Goal: Task Accomplishment & Management: Use online tool/utility

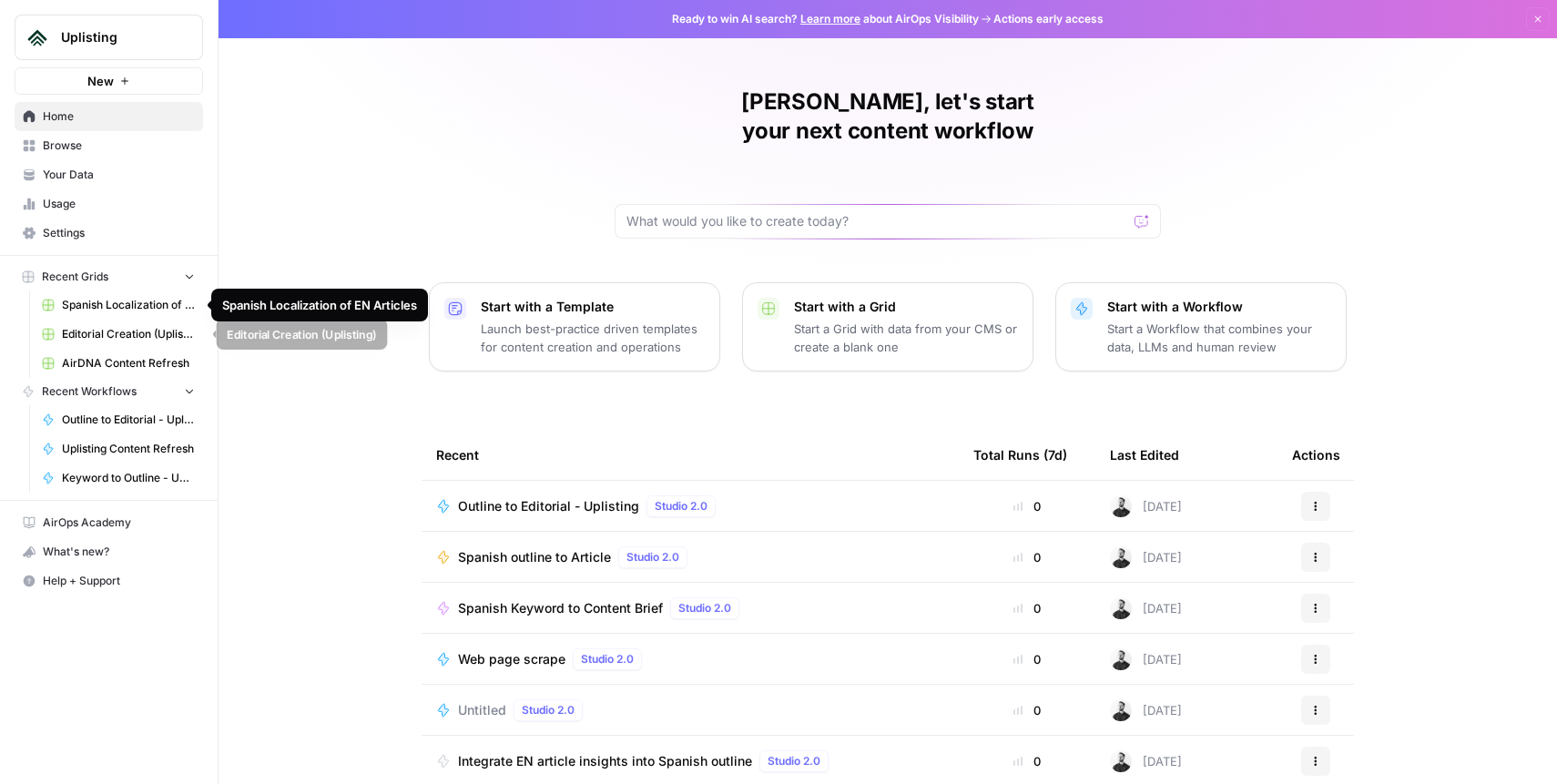
click at [122, 333] on span "Editorial Creation (Uplisting)" at bounding box center [128, 335] width 133 height 17
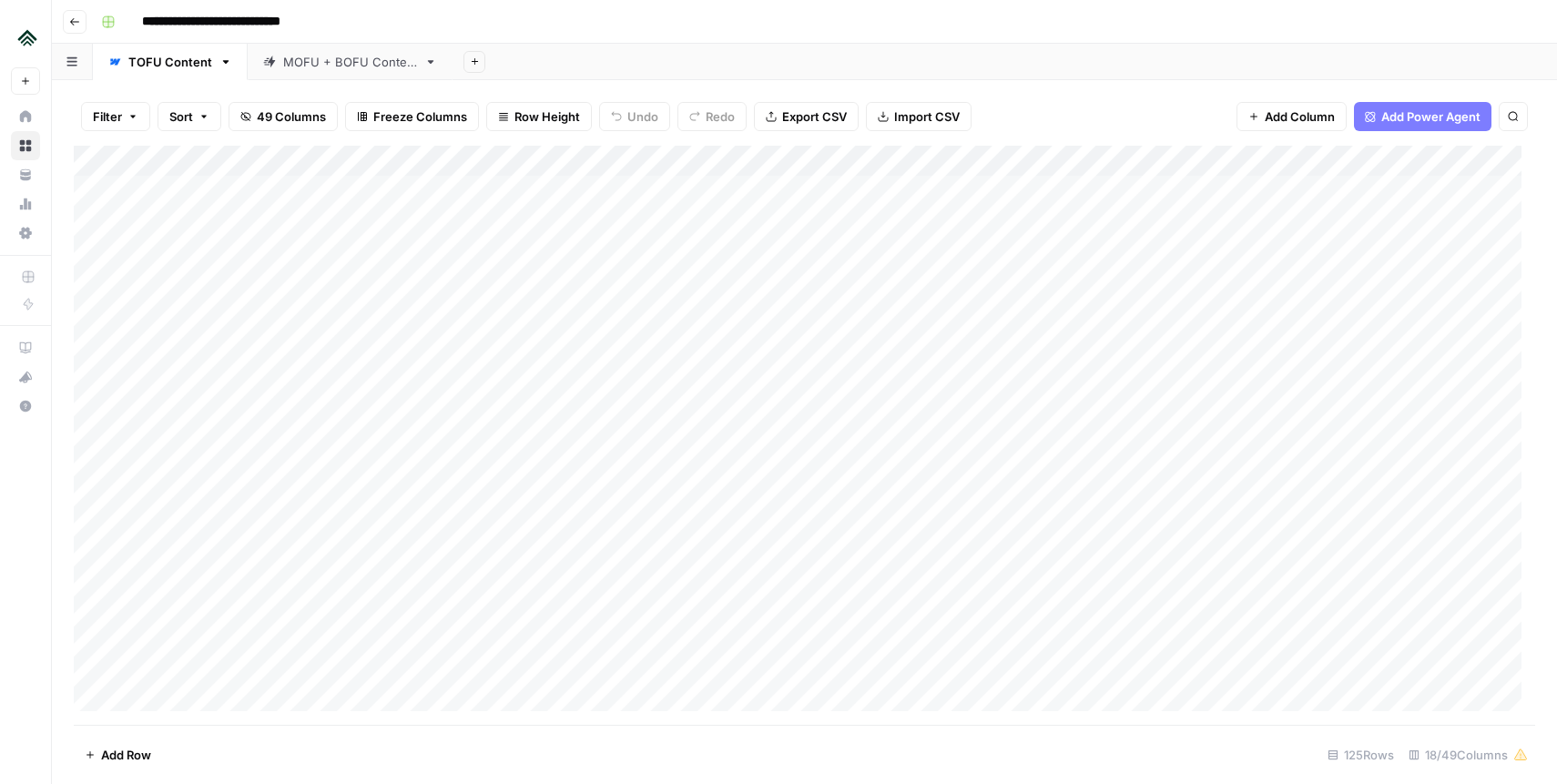
click at [364, 261] on div "Add Column" at bounding box center [804, 435] width 1461 height 579
click at [191, 378] on div "Add Column" at bounding box center [804, 435] width 1461 height 579
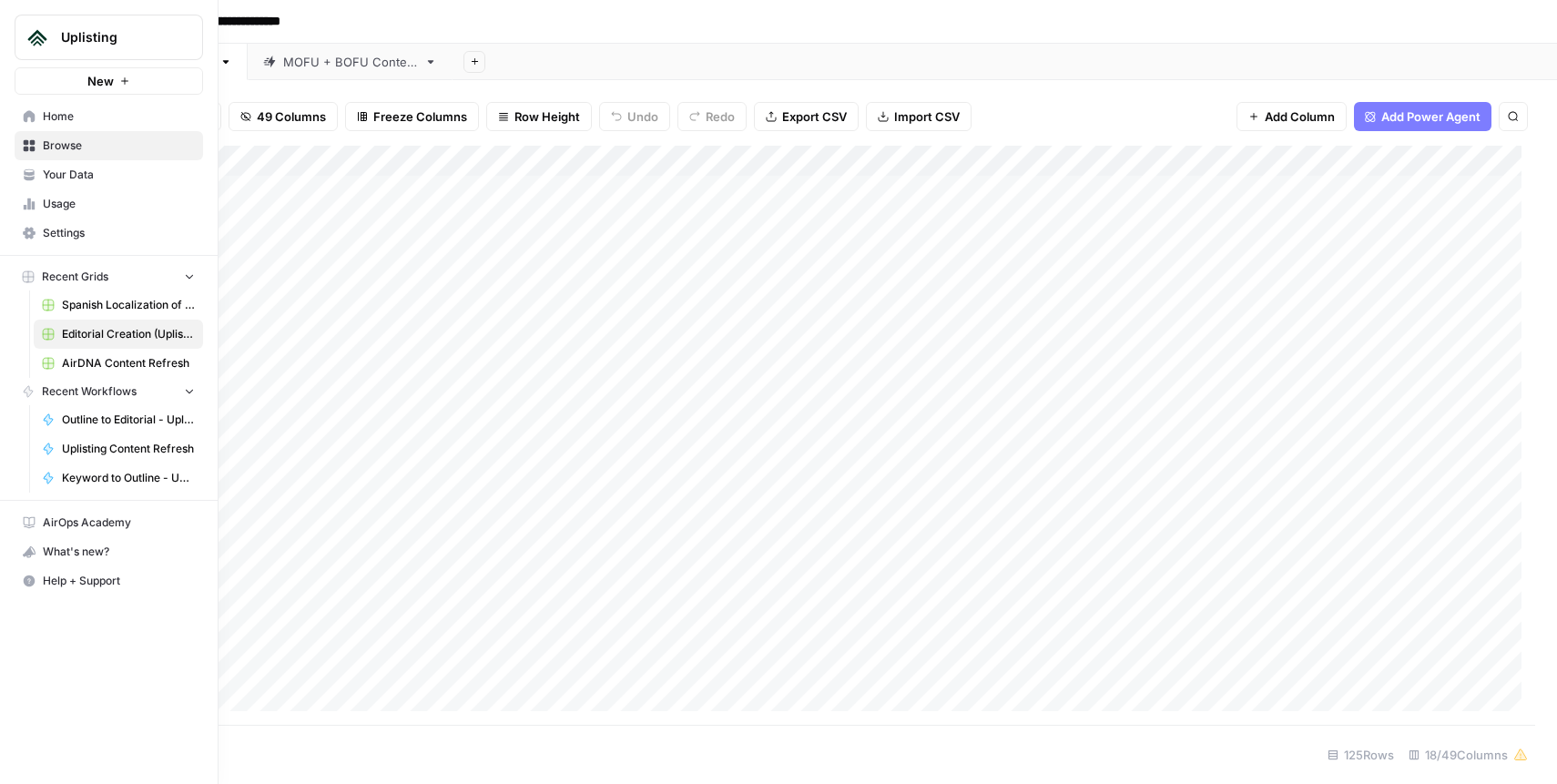
click at [38, 121] on link "Home" at bounding box center [109, 116] width 189 height 29
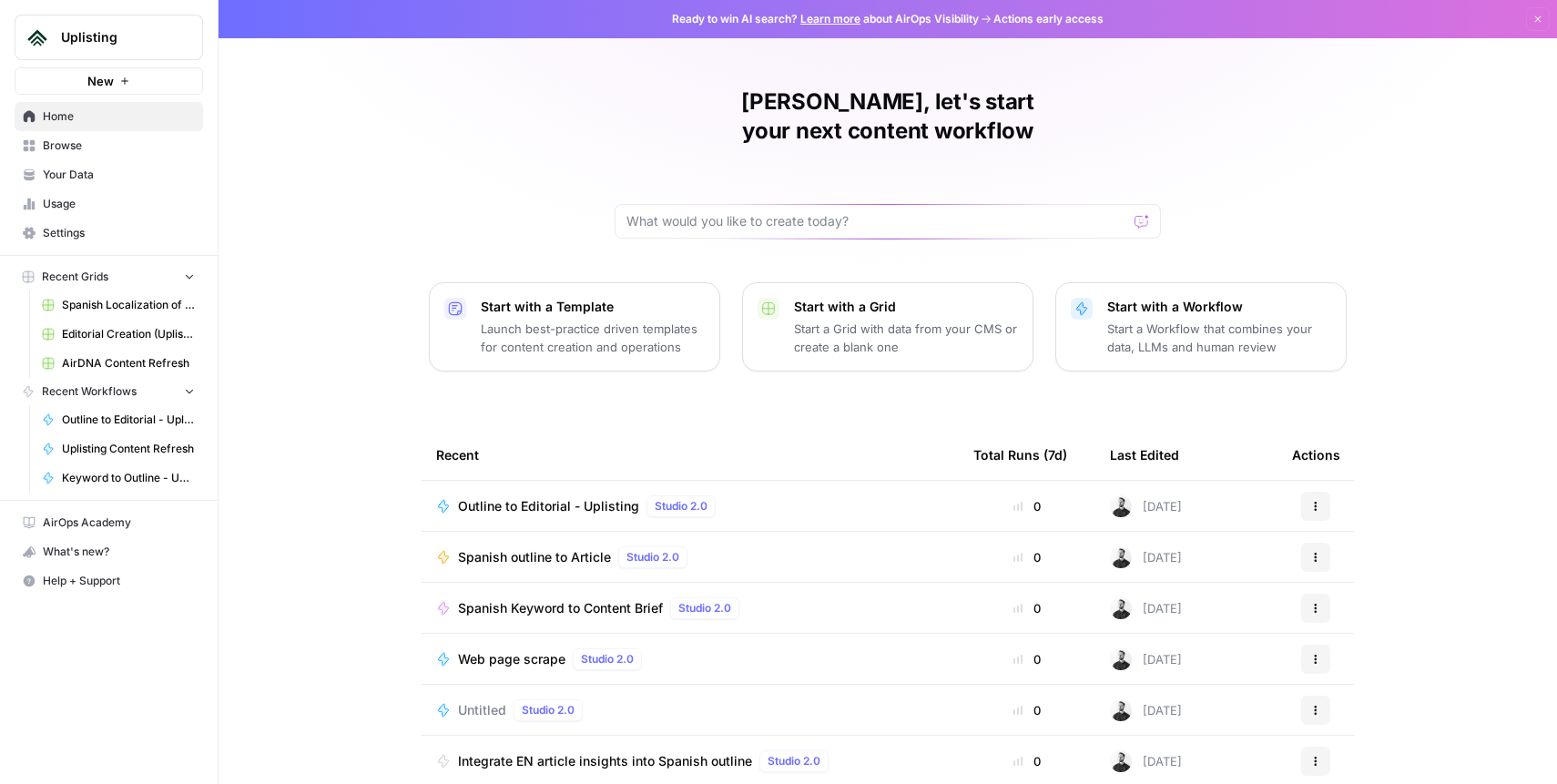
click at [74, 182] on span "Your Data" at bounding box center [119, 175] width 152 height 17
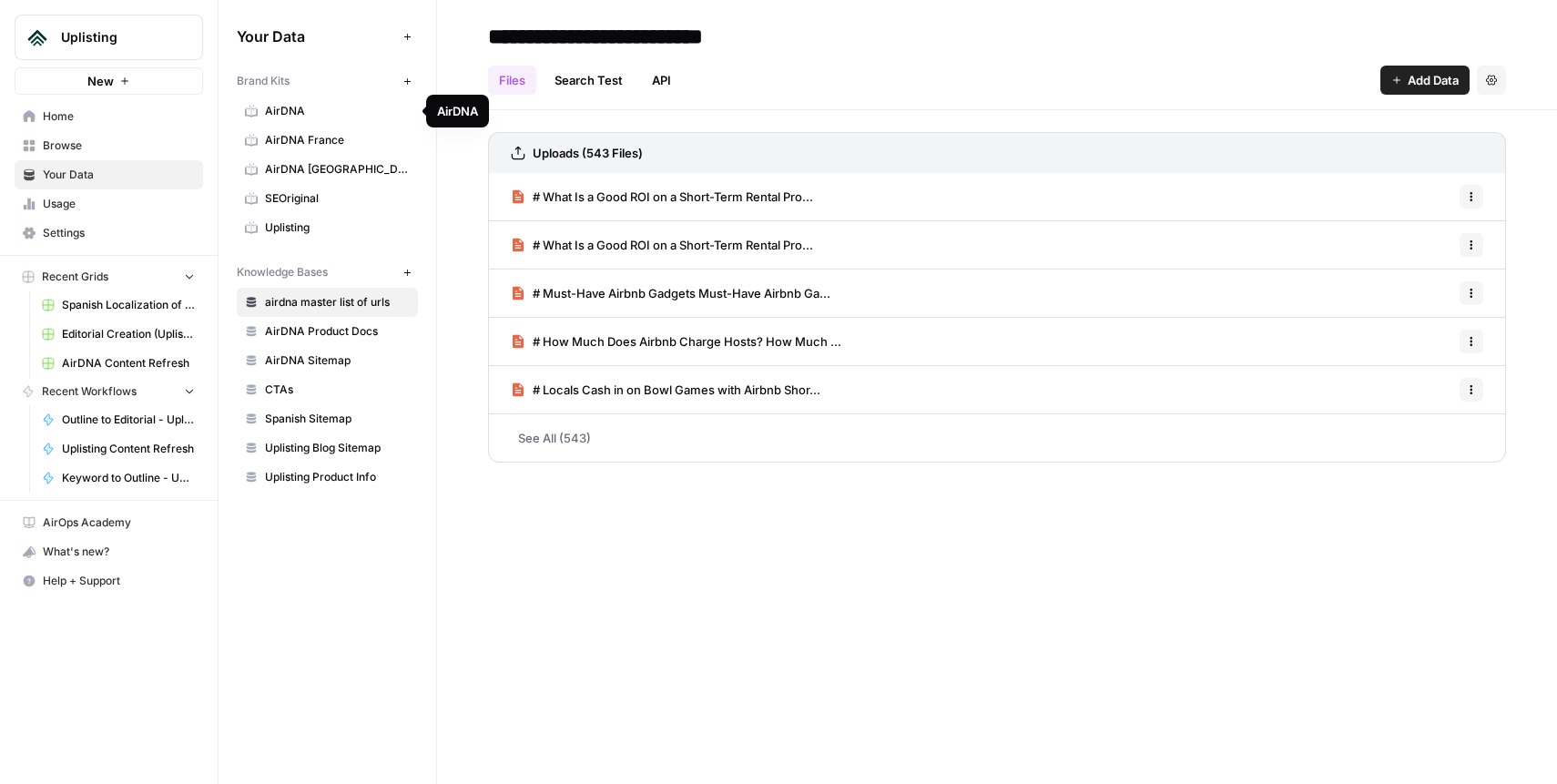
click at [321, 105] on span "AirDNA" at bounding box center [336, 111] width 145 height 17
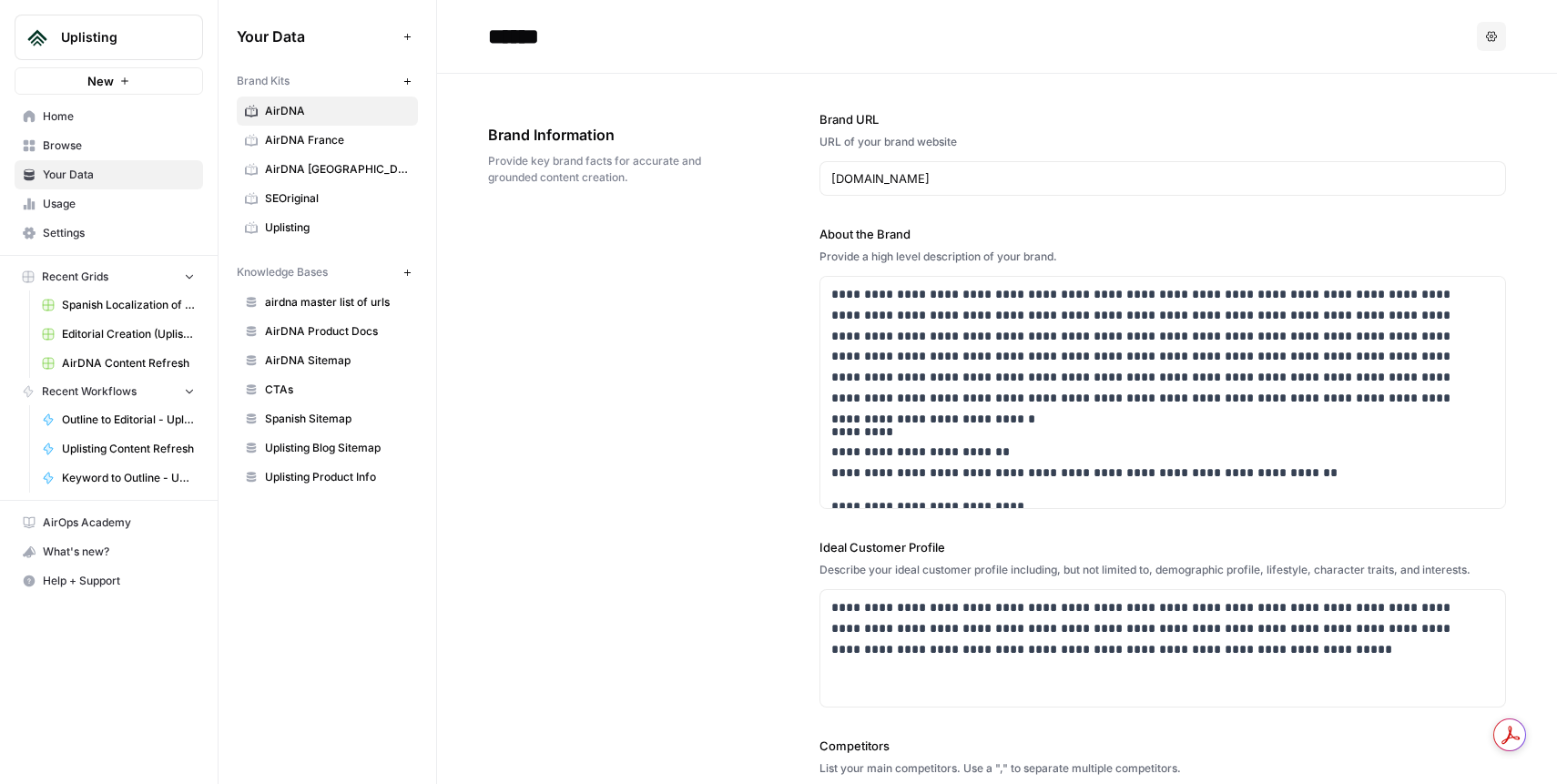
click at [334, 138] on span "AirDNA France" at bounding box center [336, 140] width 145 height 17
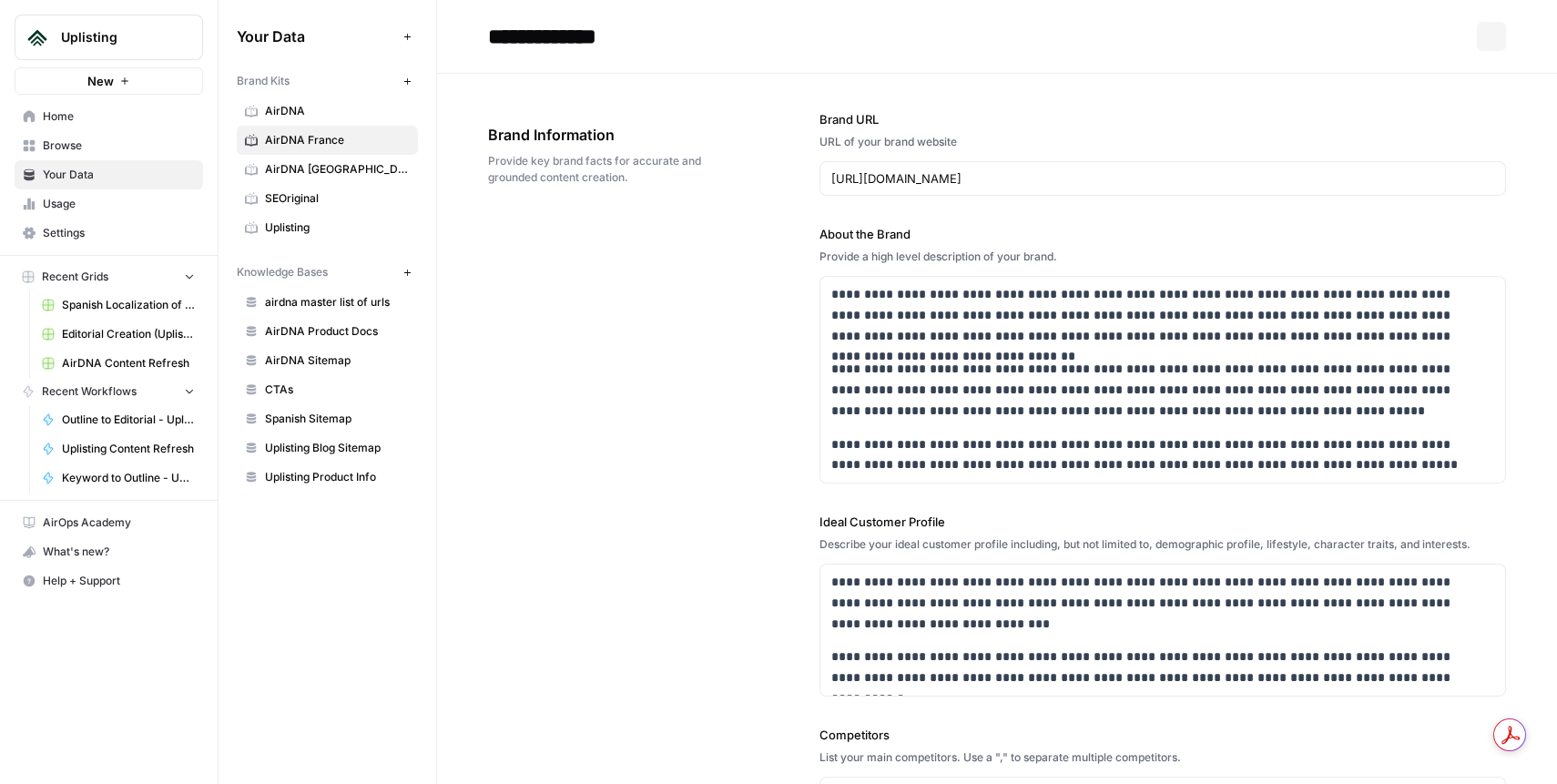
click at [331, 171] on span "AirDNA Spain" at bounding box center [336, 169] width 145 height 17
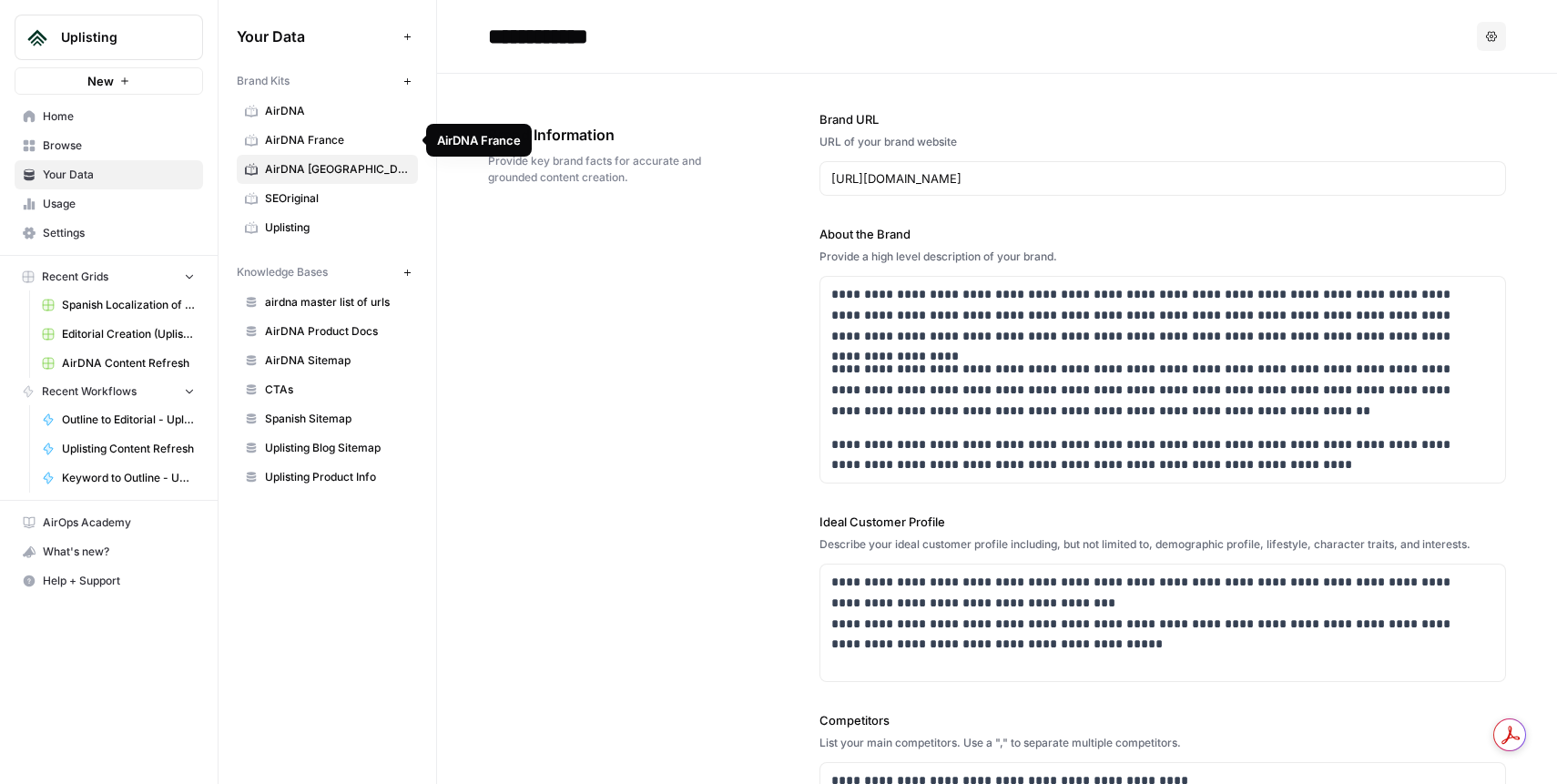
click at [317, 113] on span "AirDNA" at bounding box center [336, 111] width 145 height 17
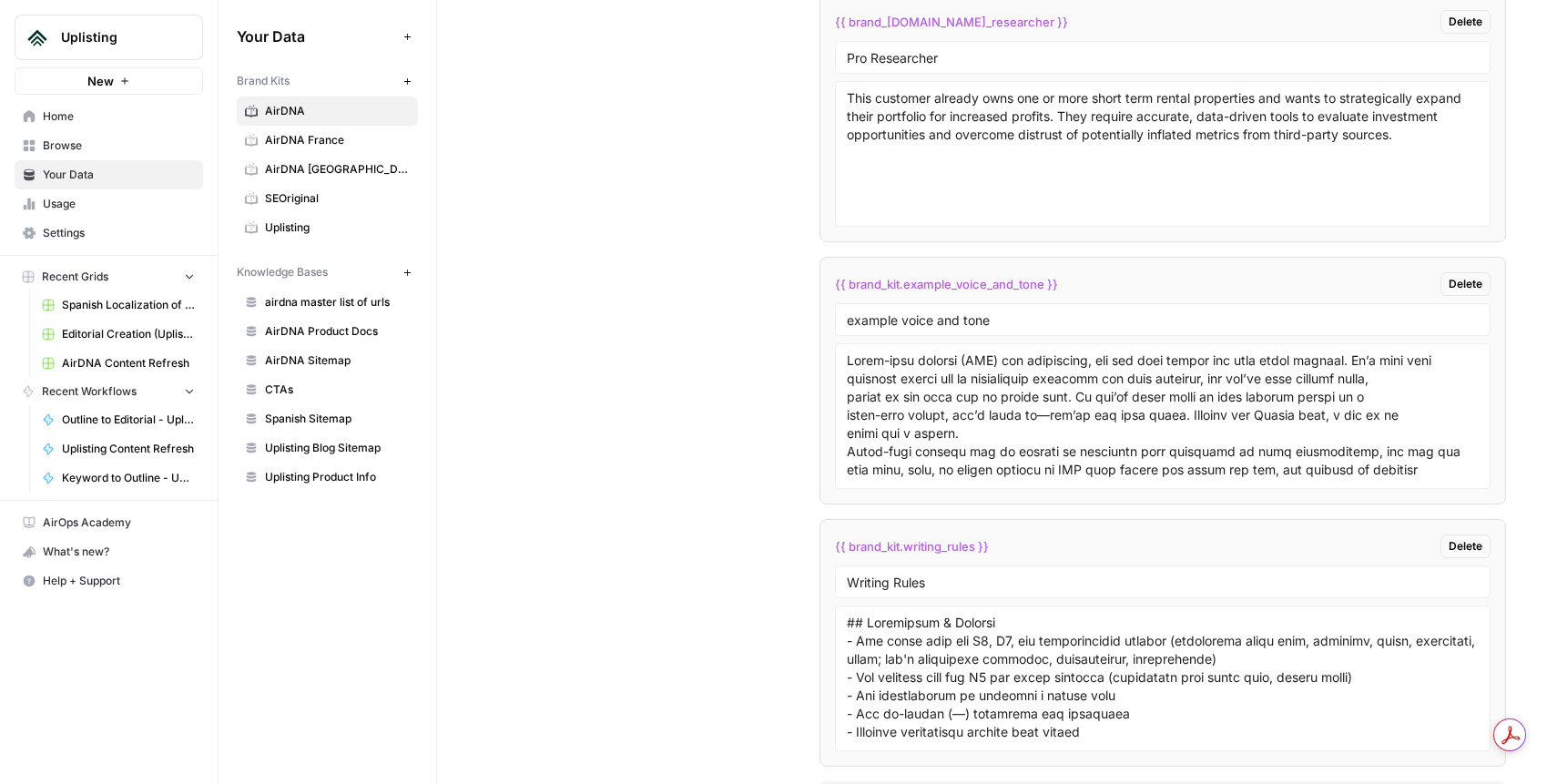
scroll to position [3528, 0]
click at [305, 359] on span "AirDNA Sitemap" at bounding box center [336, 361] width 145 height 17
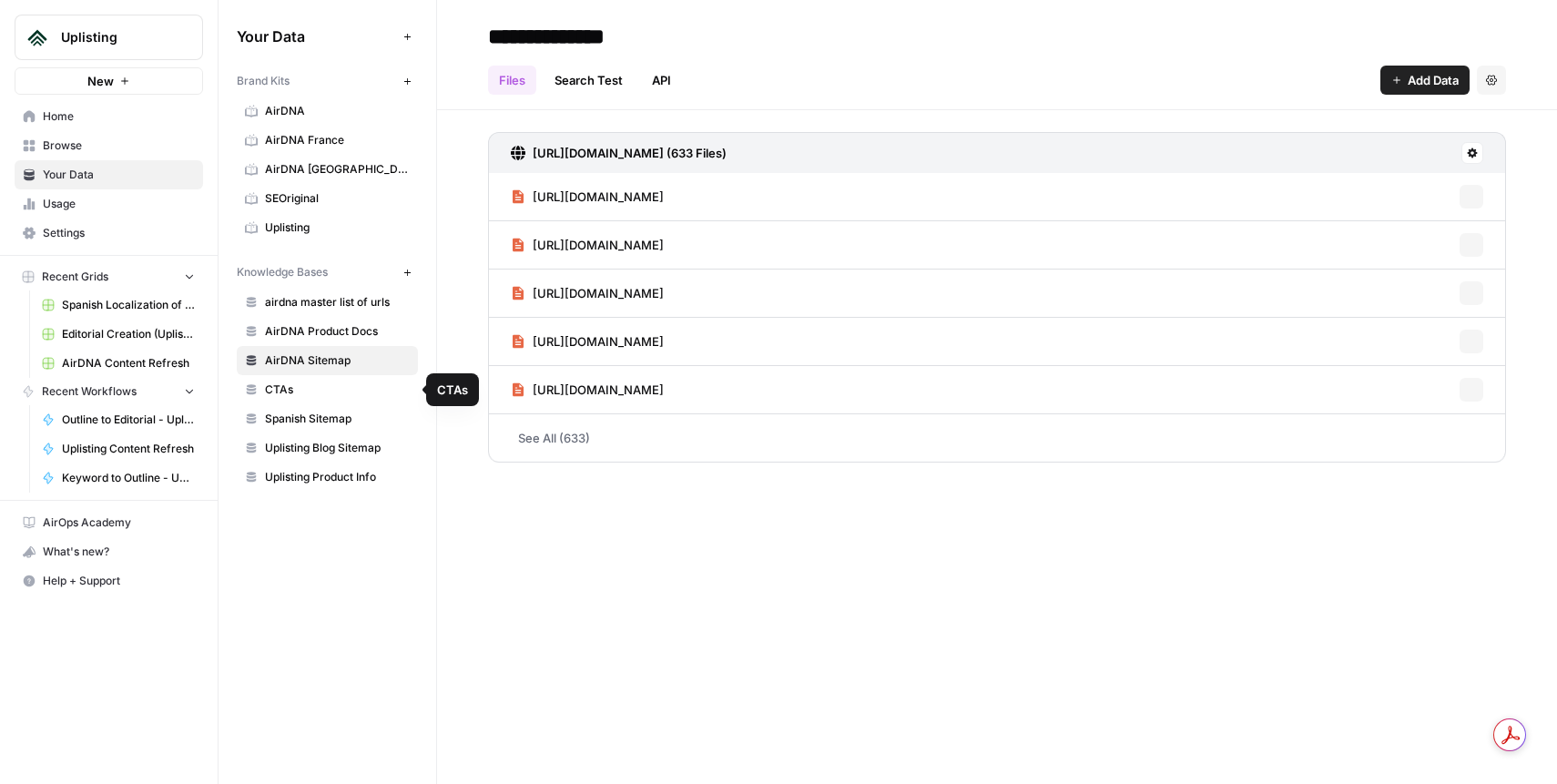
click at [293, 385] on span "CTAs" at bounding box center [336, 390] width 145 height 17
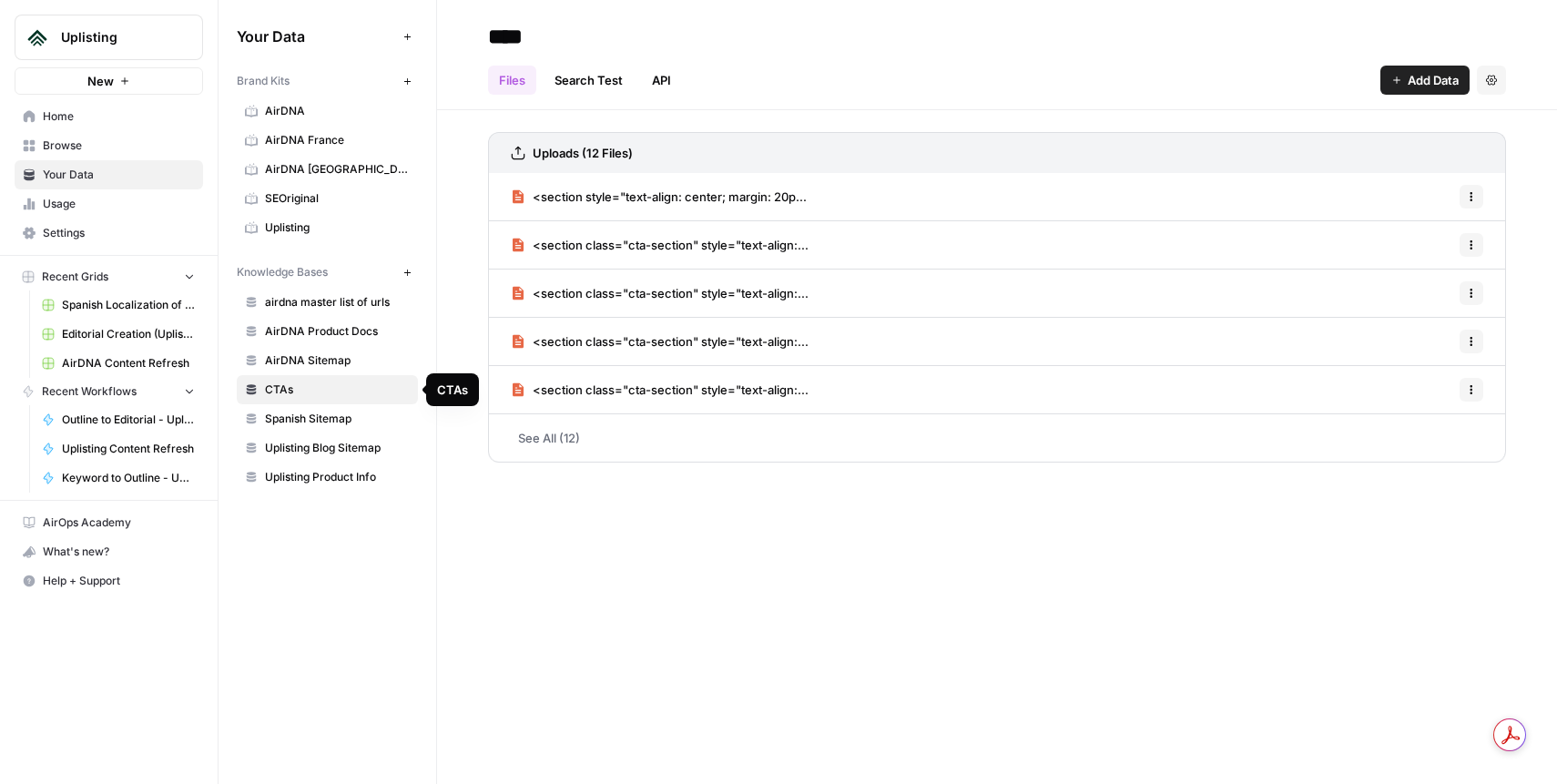
click at [335, 329] on span "AirDNA Product Docs" at bounding box center [336, 332] width 145 height 17
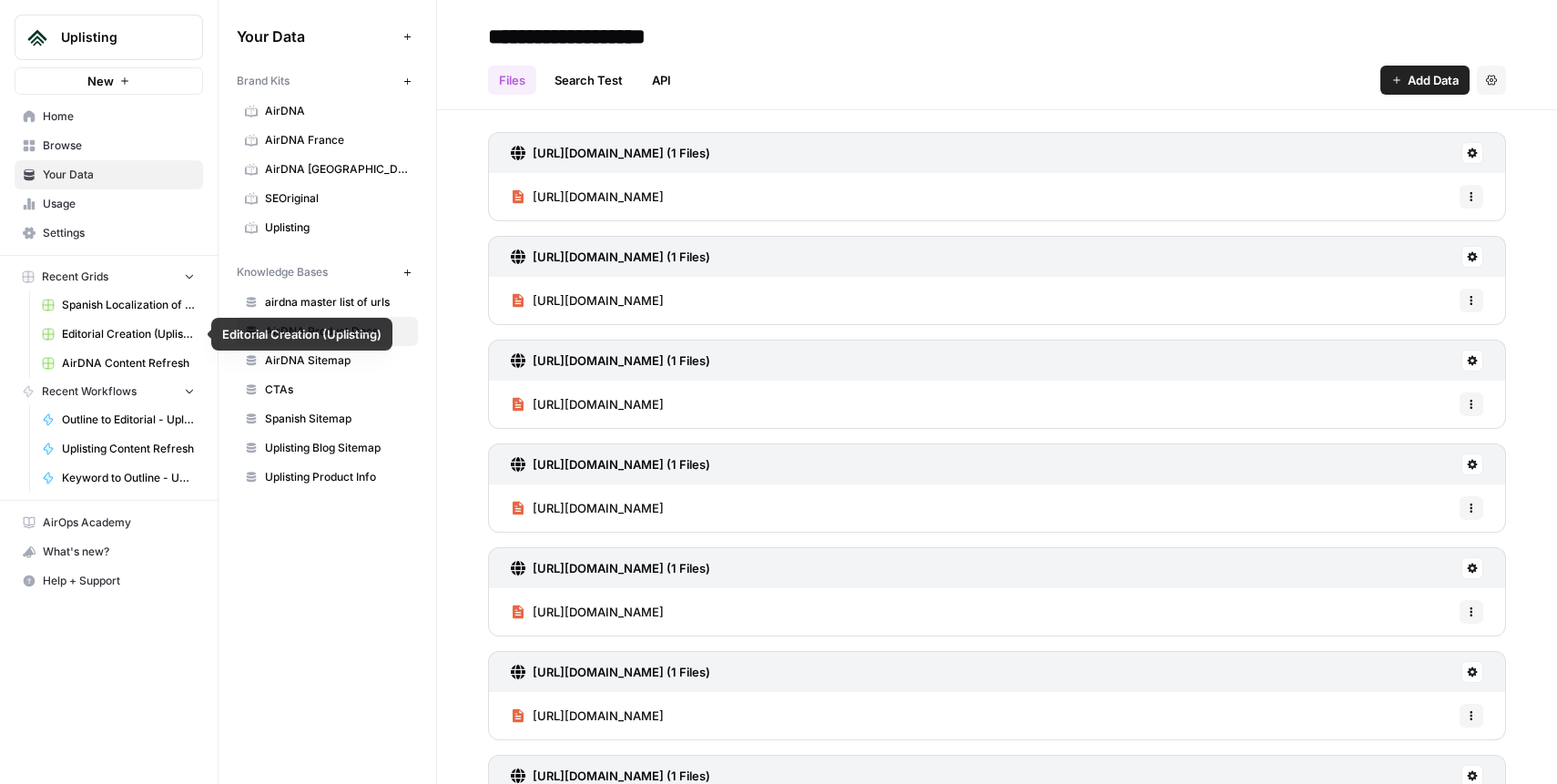
click at [109, 332] on span "Editorial Creation (Uplisting)" at bounding box center [128, 335] width 133 height 17
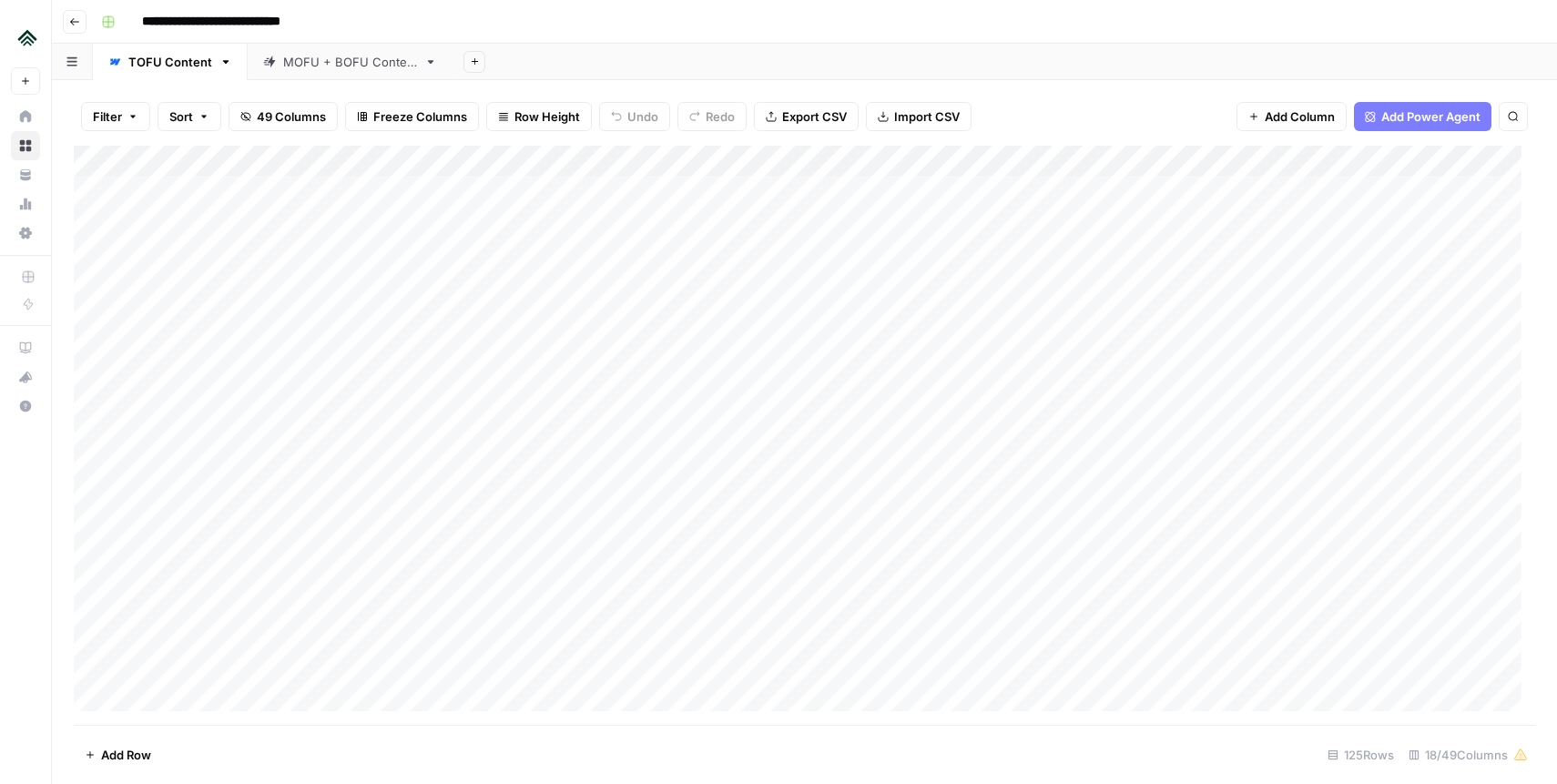
drag, startPoint x: 359, startPoint y: 197, endPoint x: 355, endPoint y: 579, distance: 382.0
click at [347, 578] on div "Add Column" at bounding box center [804, 435] width 1461 height 579
click at [604, 502] on div "Add Column" at bounding box center [804, 435] width 1461 height 579
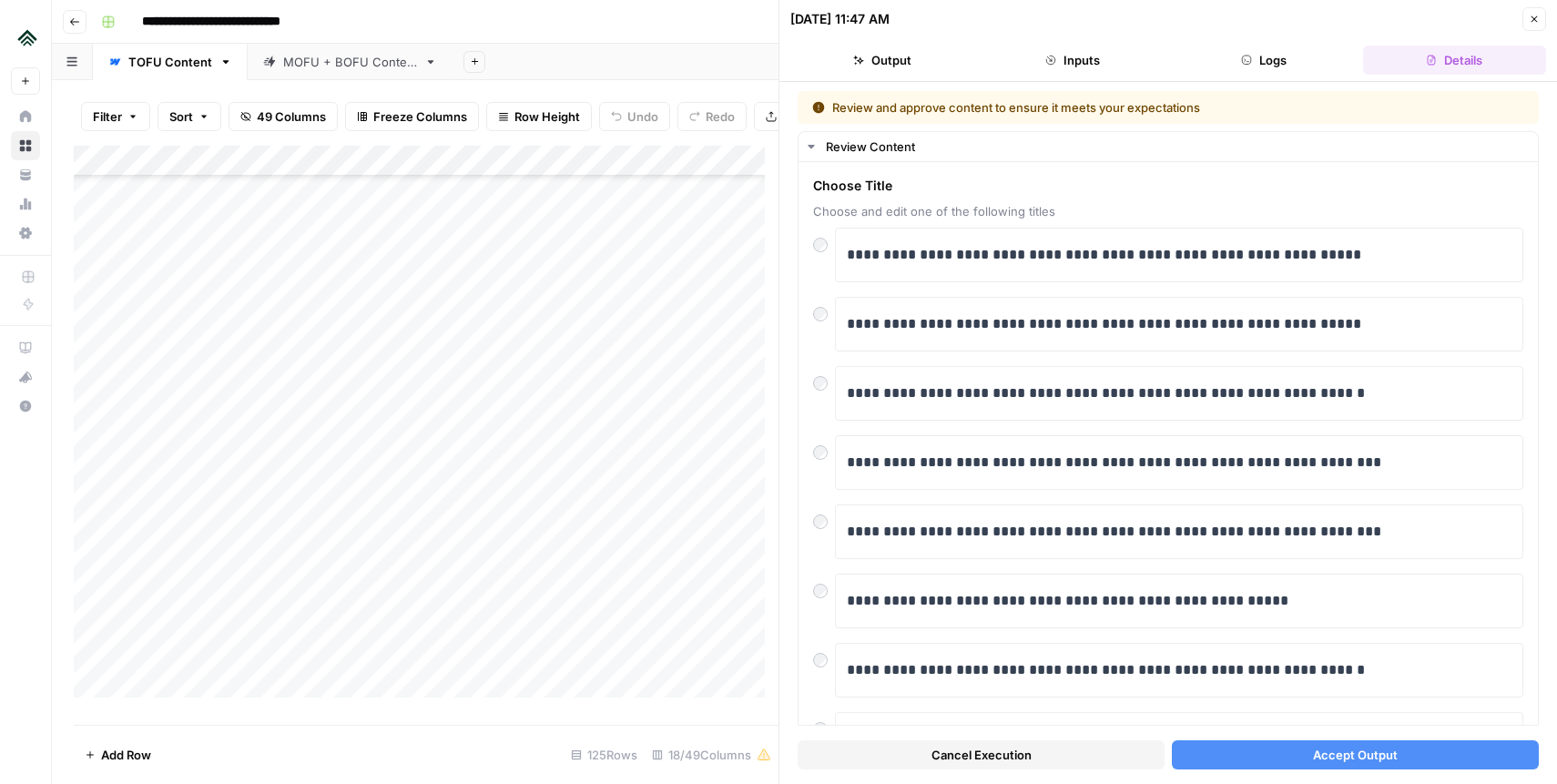
click at [1536, 15] on icon "button" at bounding box center [1535, 20] width 11 height 11
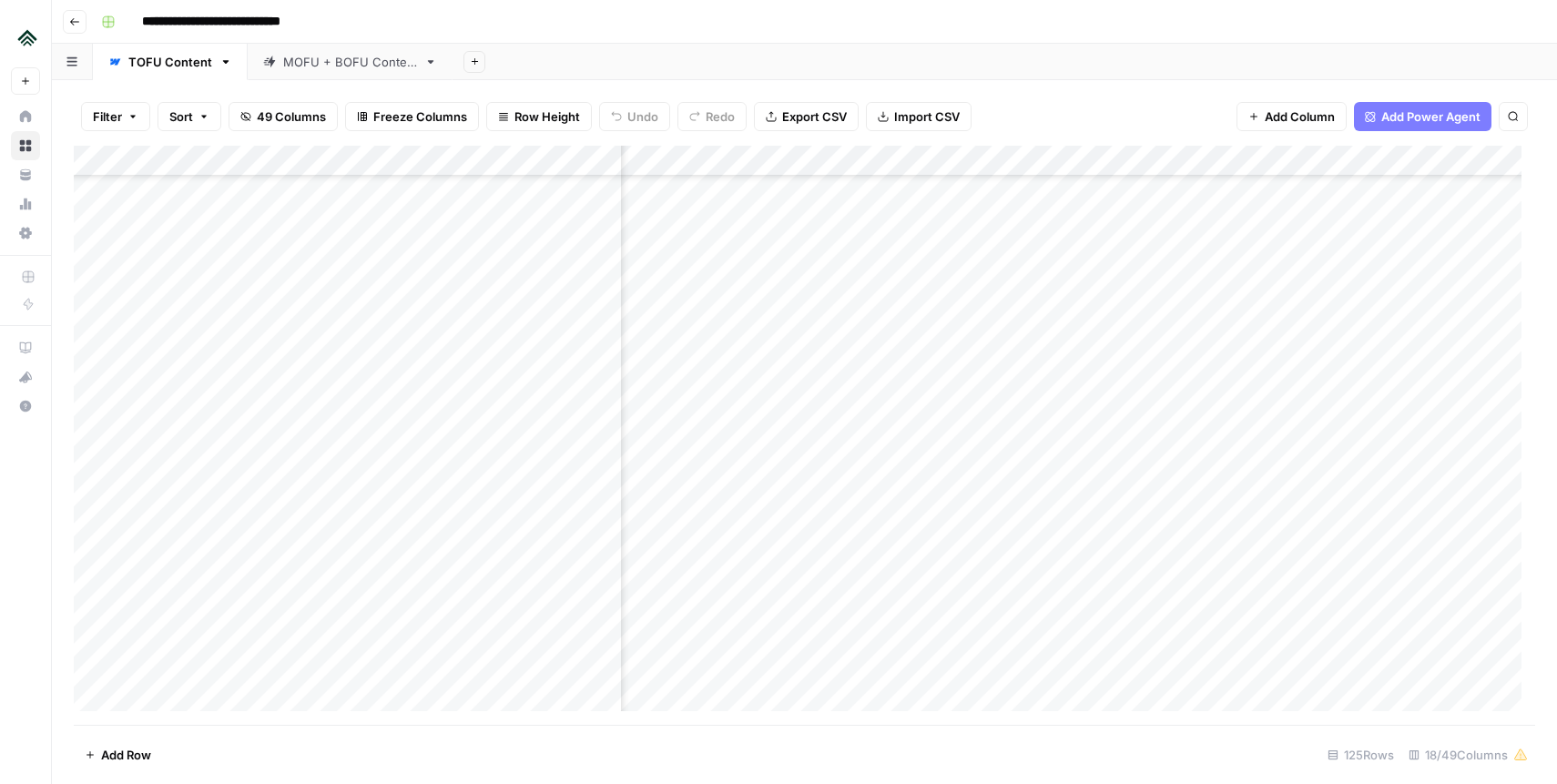
scroll to position [184, 283]
click at [866, 500] on div "Add Column" at bounding box center [804, 435] width 1461 height 579
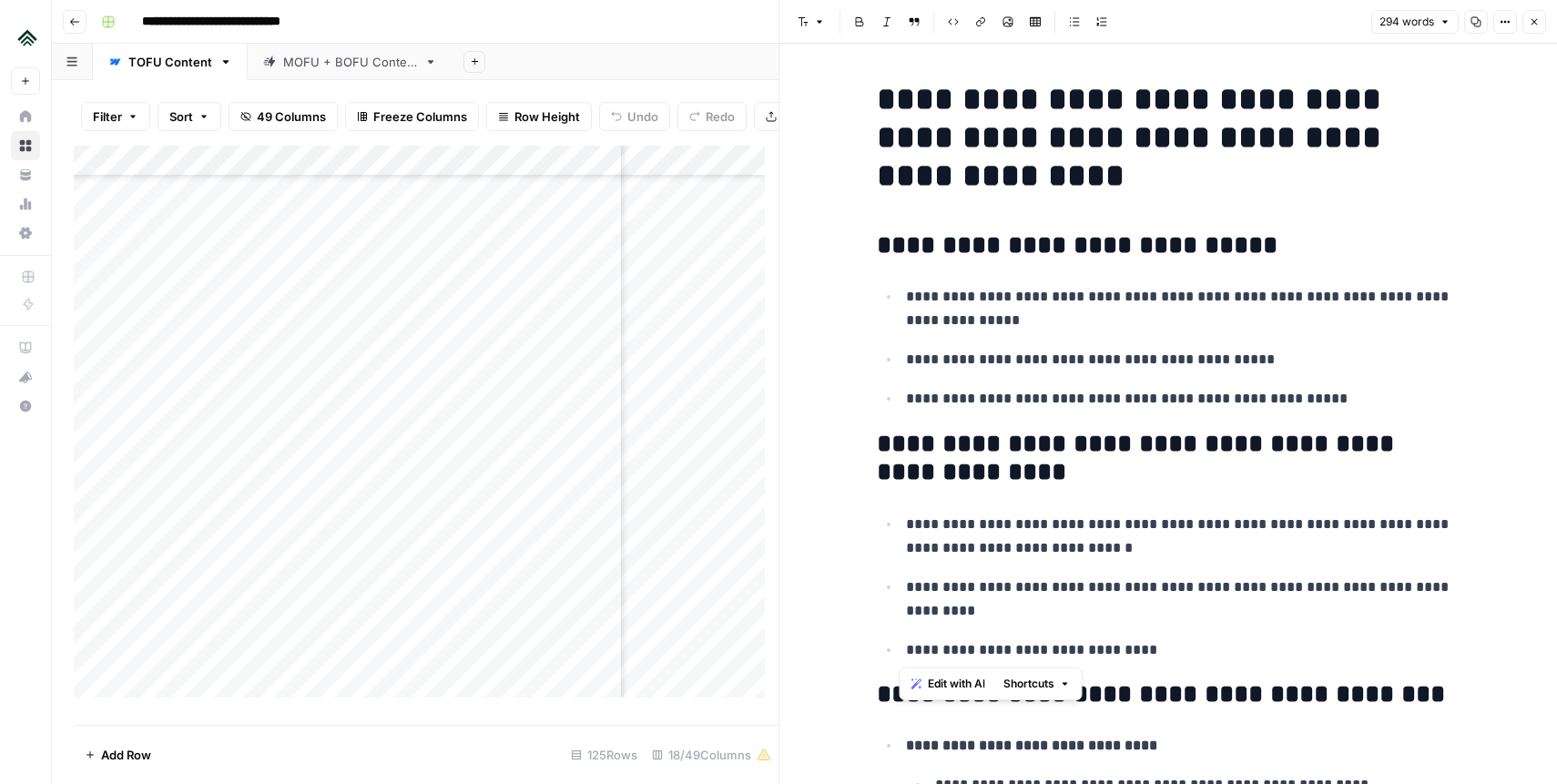
drag, startPoint x: 952, startPoint y: 578, endPoint x: 760, endPoint y: 383, distance: 273.7
click at [760, 383] on body "**********" at bounding box center [778, 392] width 1557 height 784
click at [1536, 24] on icon "button" at bounding box center [1535, 22] width 11 height 11
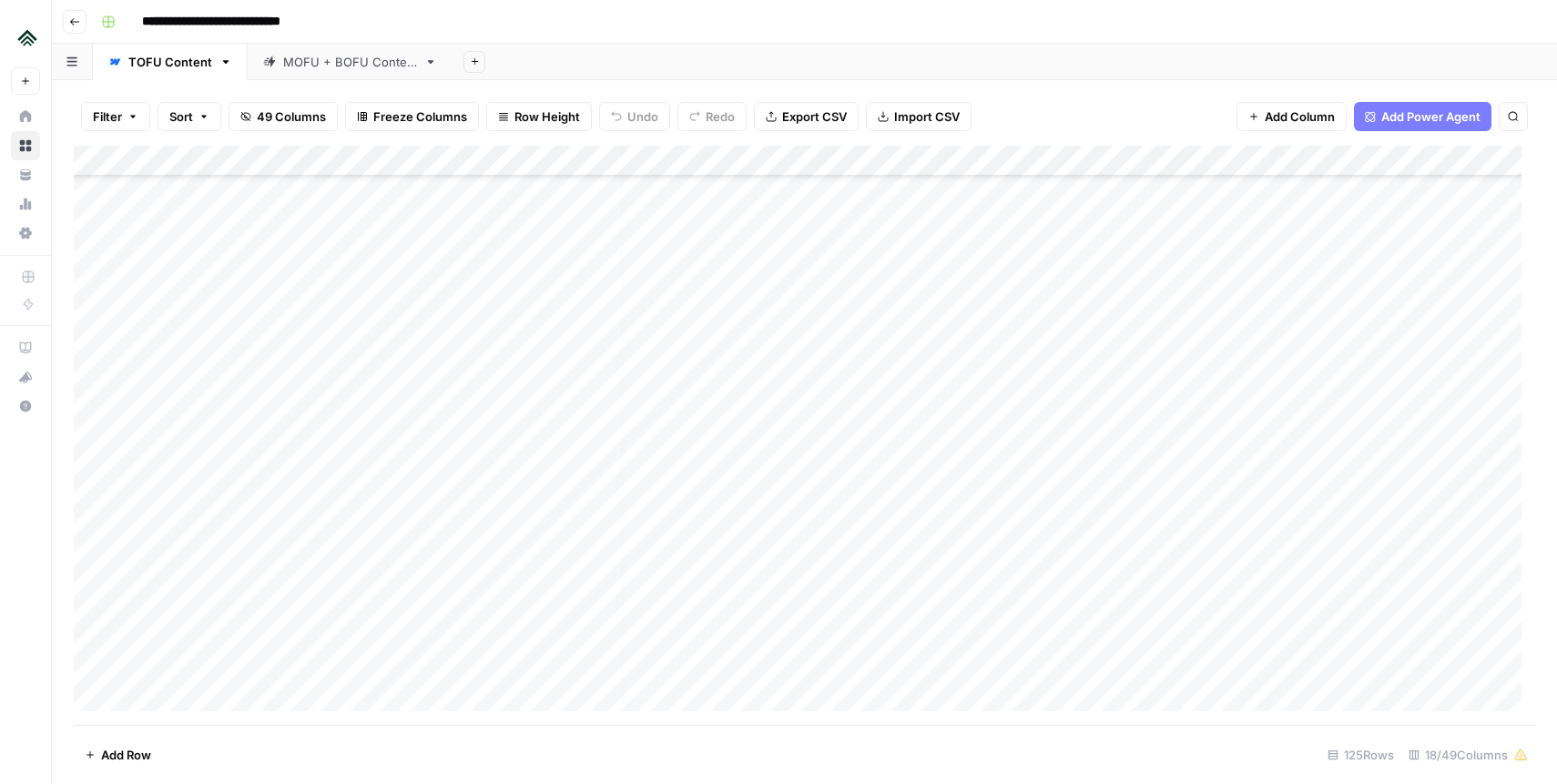
scroll to position [184, 0]
click at [70, 20] on icon "button" at bounding box center [75, 22] width 11 height 11
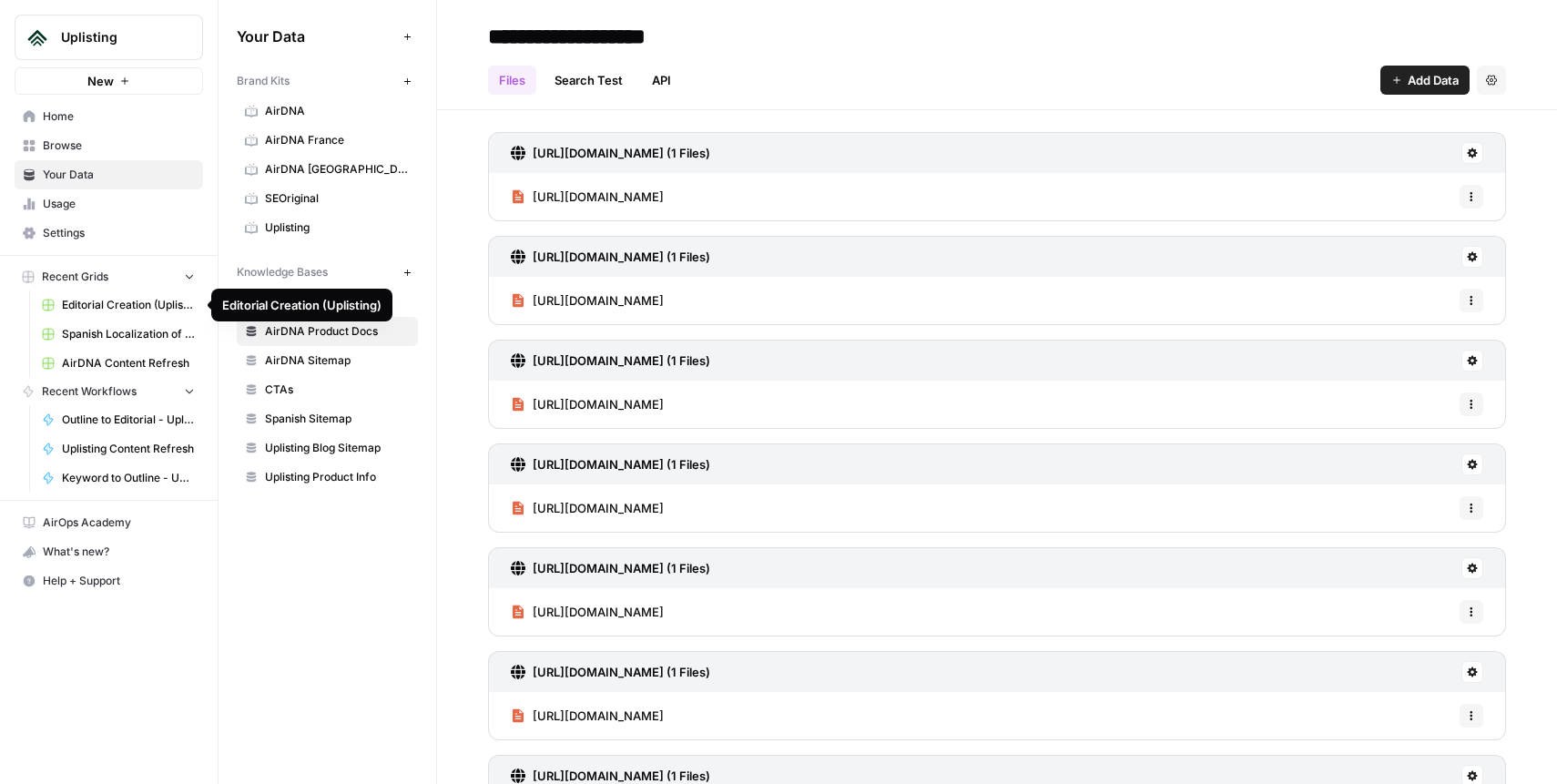
click at [109, 303] on span "Editorial Creation (Uplisting)" at bounding box center [128, 306] width 133 height 17
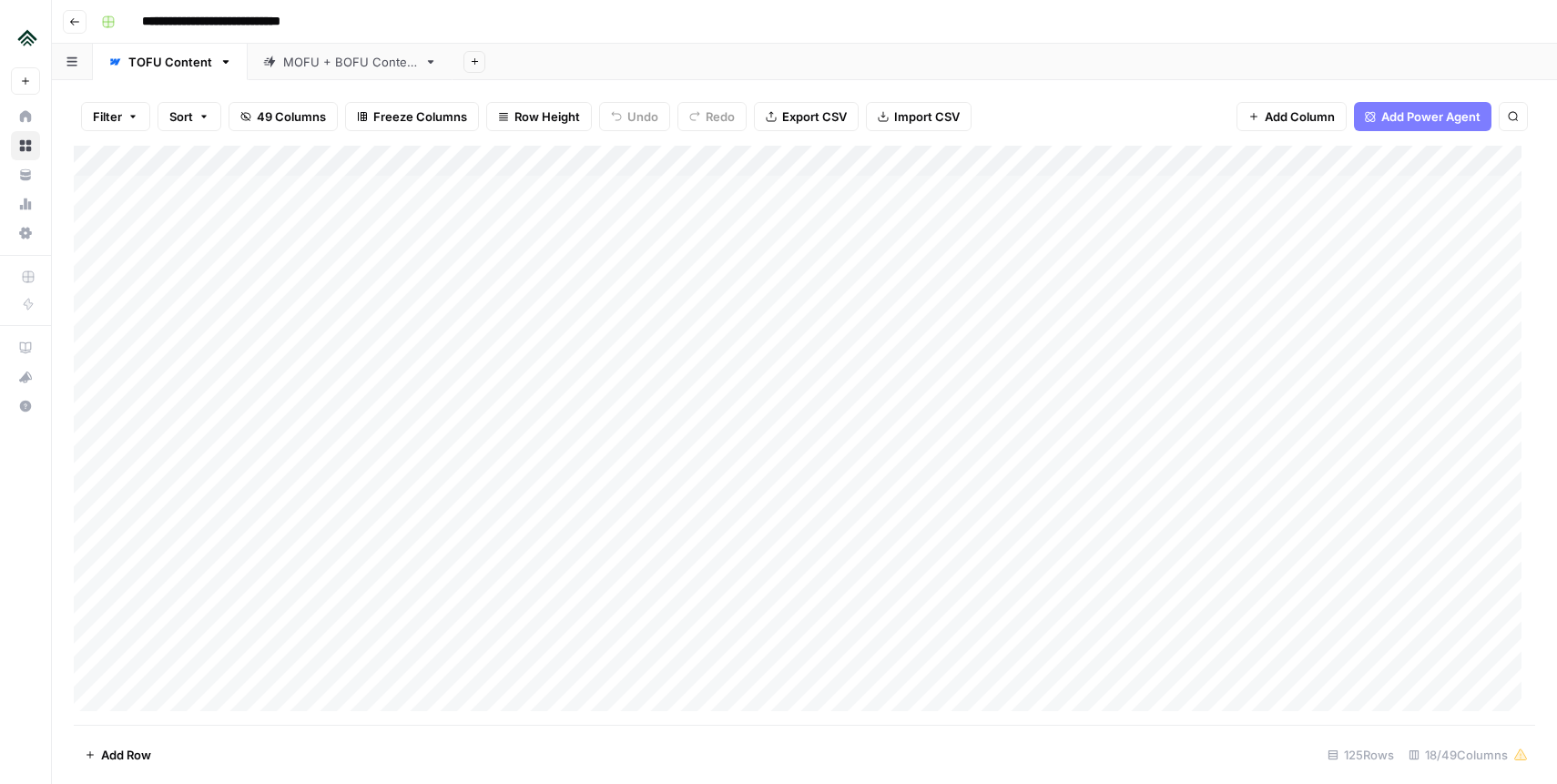
drag, startPoint x: 337, startPoint y: 239, endPoint x: 314, endPoint y: 478, distance: 240.1
click at [312, 476] on div "Add Column" at bounding box center [804, 435] width 1461 height 579
click at [1080, 220] on div "Add Column" at bounding box center [804, 435] width 1461 height 579
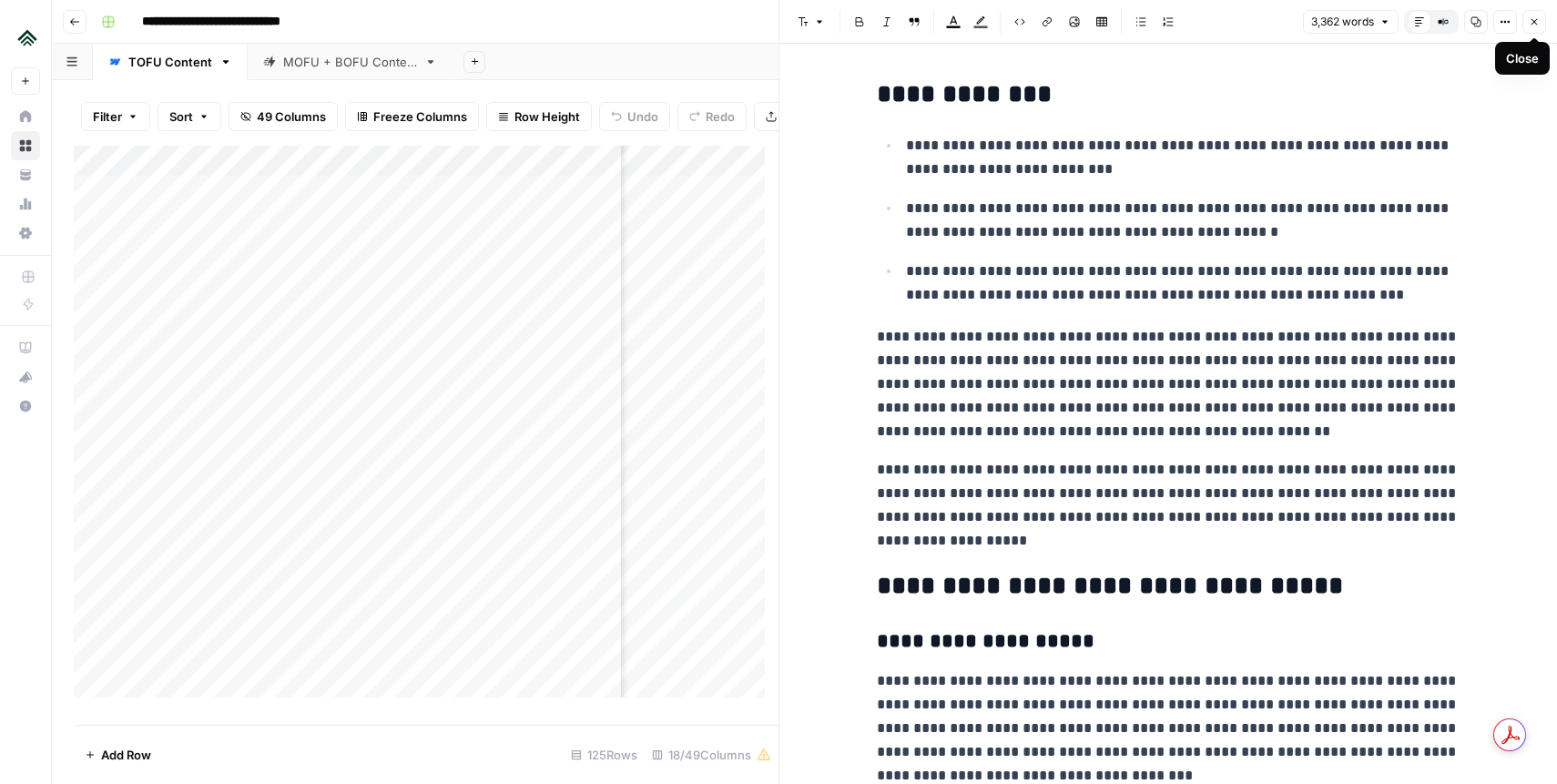
click at [1531, 22] on icon "button" at bounding box center [1535, 22] width 11 height 11
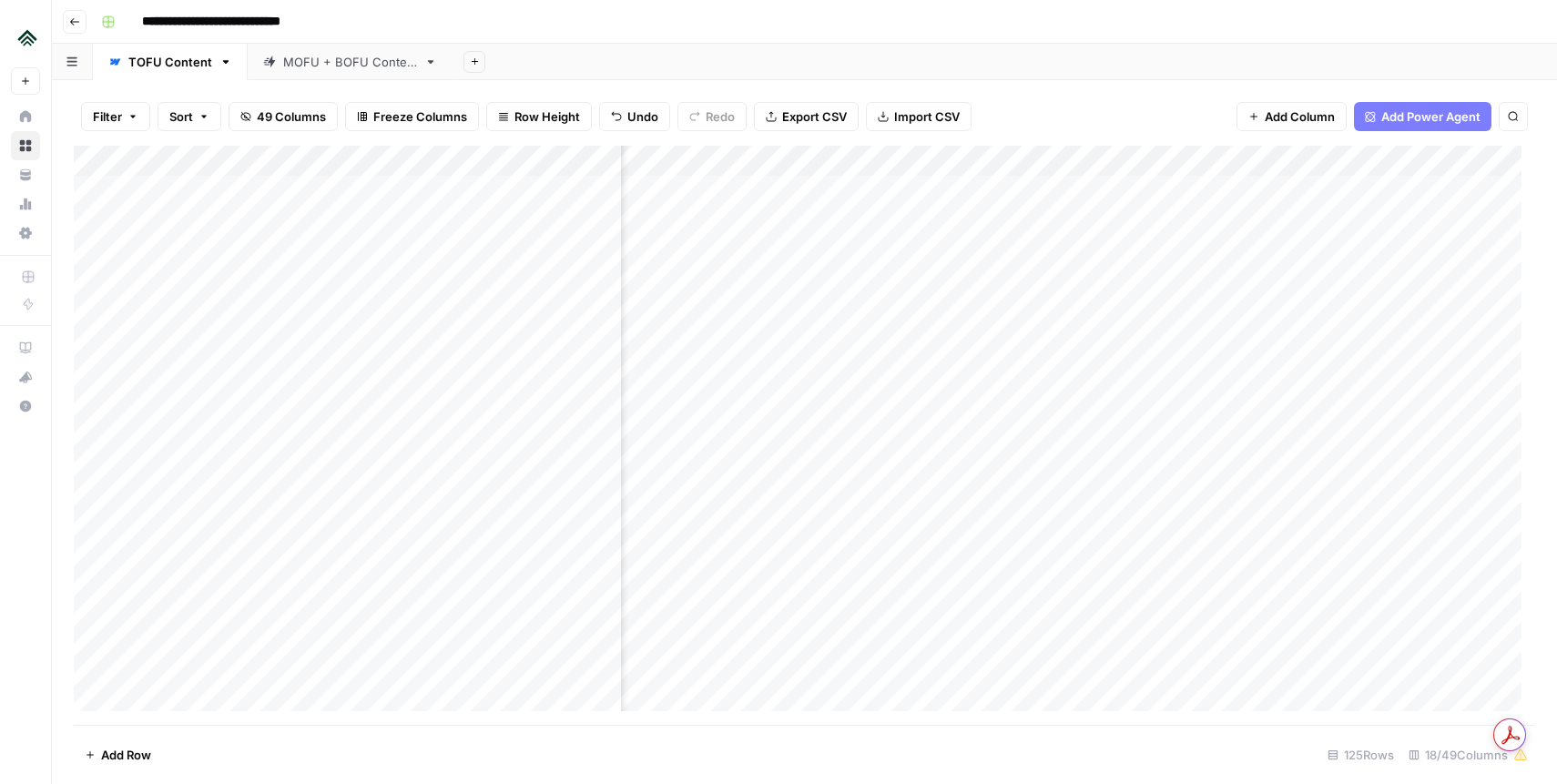
scroll to position [0, 944]
click at [893, 158] on div "Add Column" at bounding box center [804, 435] width 1461 height 579
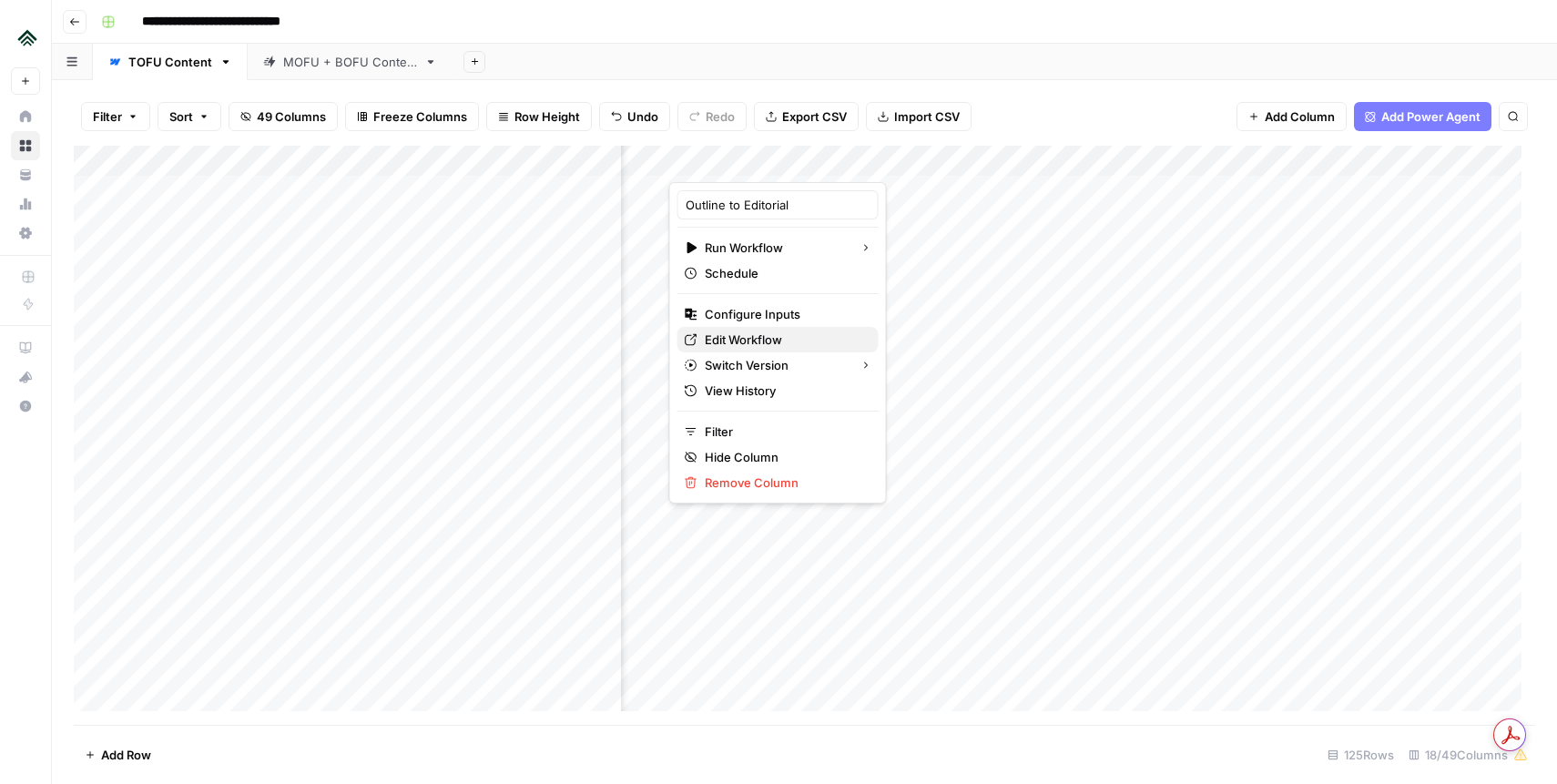
click at [765, 337] on span "Edit Workflow" at bounding box center [784, 339] width 159 height 18
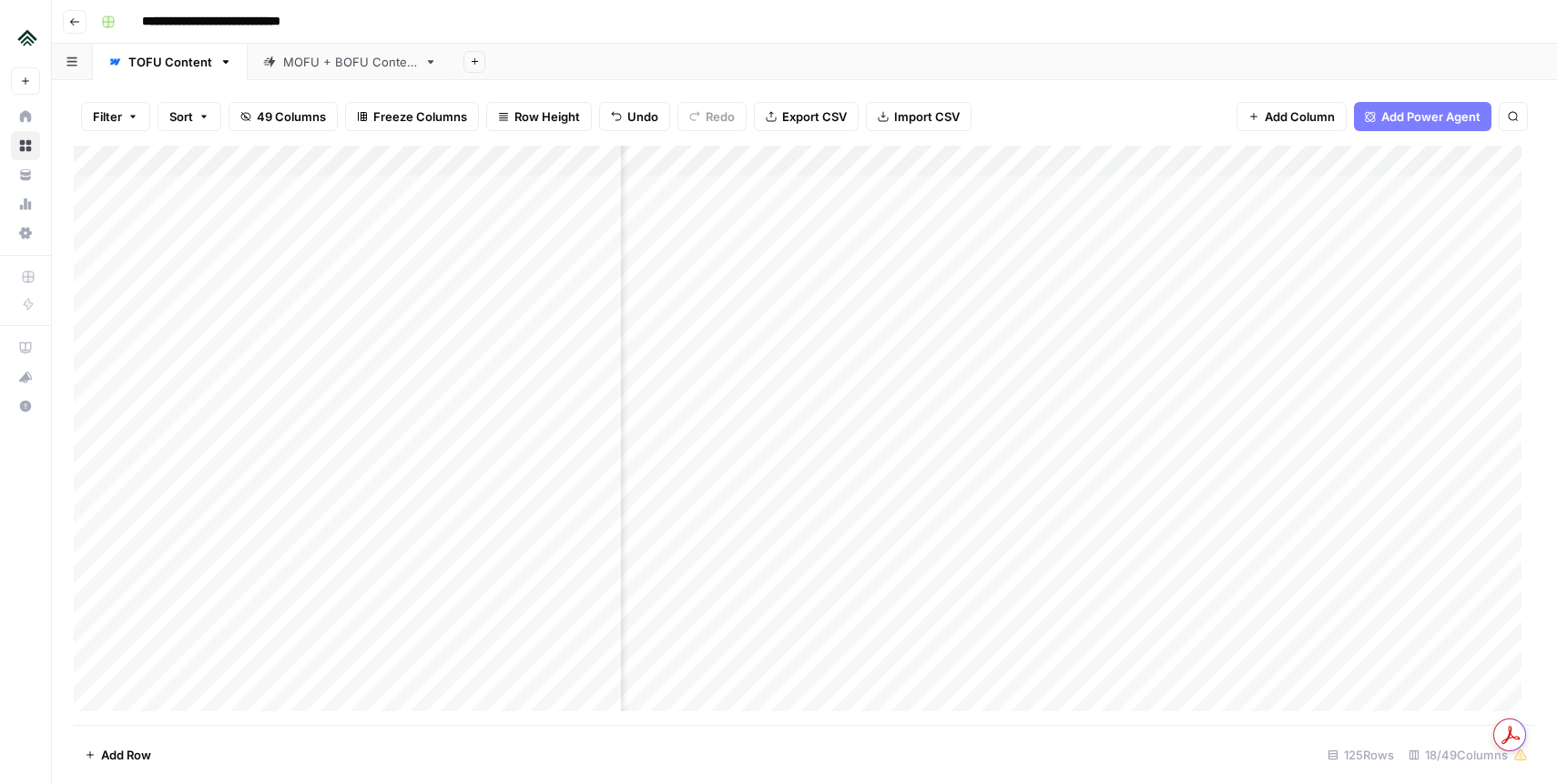
scroll to position [0, 1599]
click at [1060, 162] on div "Add Column" at bounding box center [804, 435] width 1461 height 579
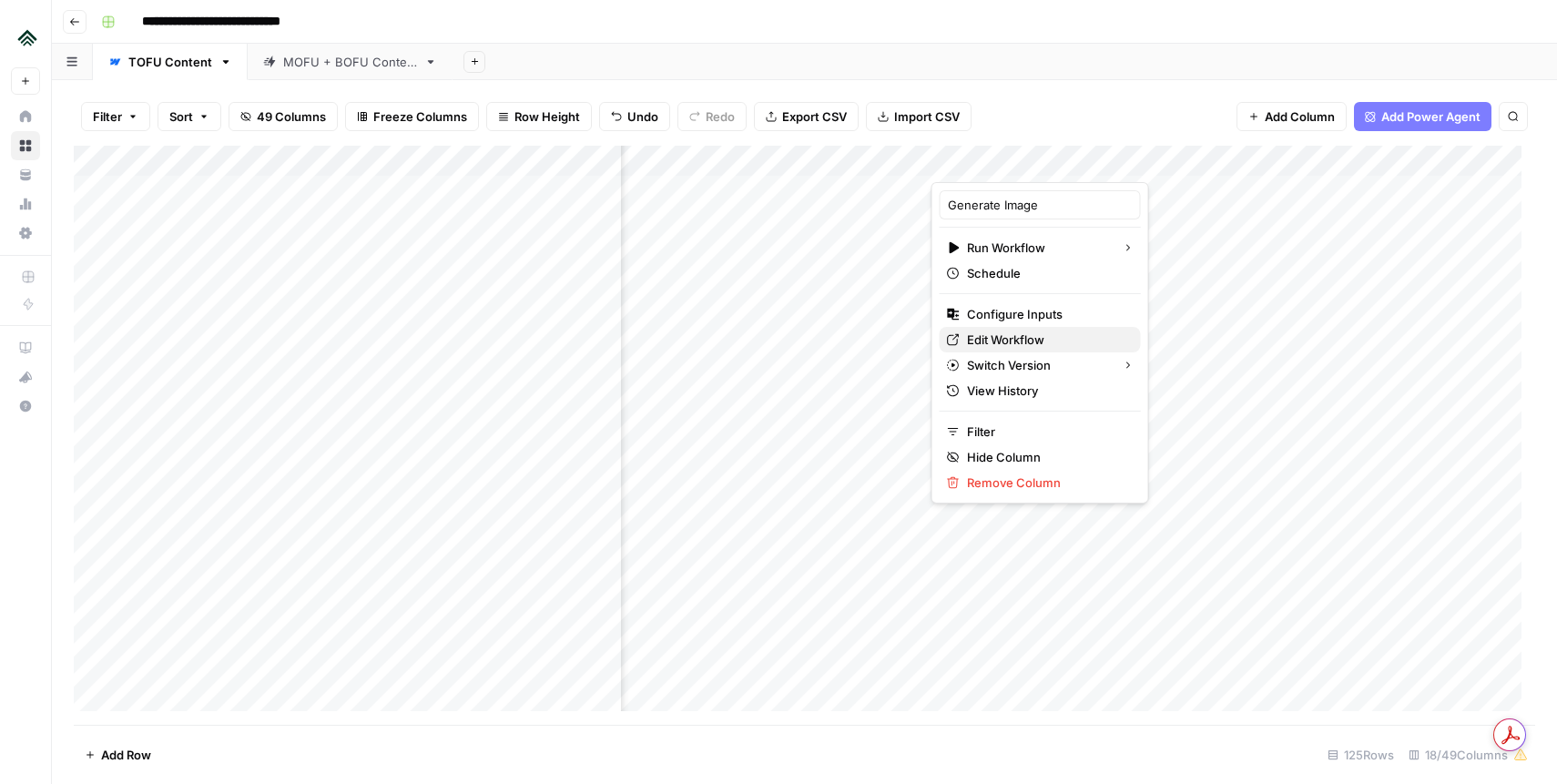
click at [1036, 337] on span "Edit Workflow" at bounding box center [1046, 339] width 159 height 18
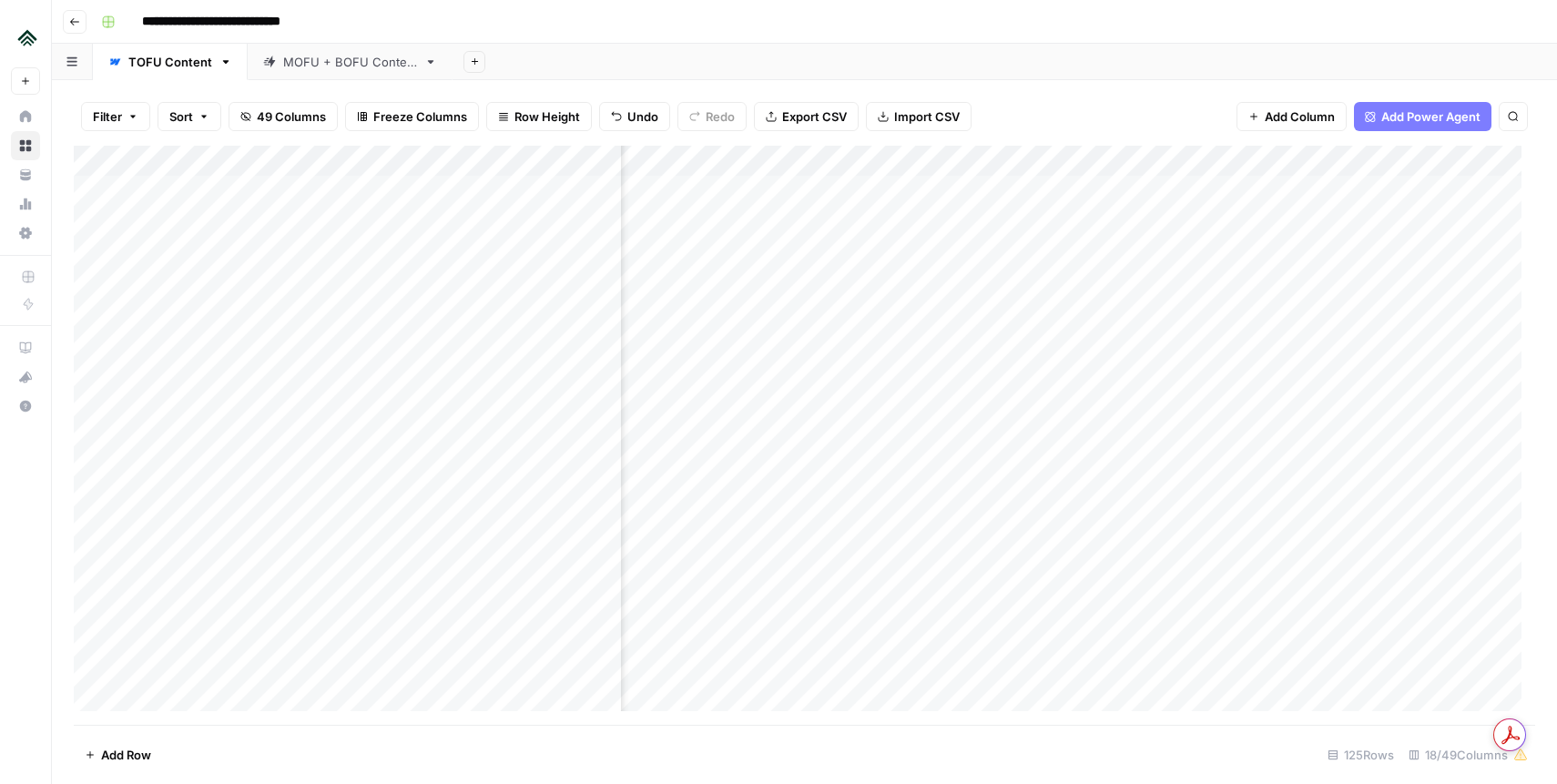
scroll to position [0, 0]
click at [582, 164] on div "Add Column" at bounding box center [804, 435] width 1461 height 579
click at [27, 36] on img "Workspace: Uplisting" at bounding box center [27, 36] width 33 height 33
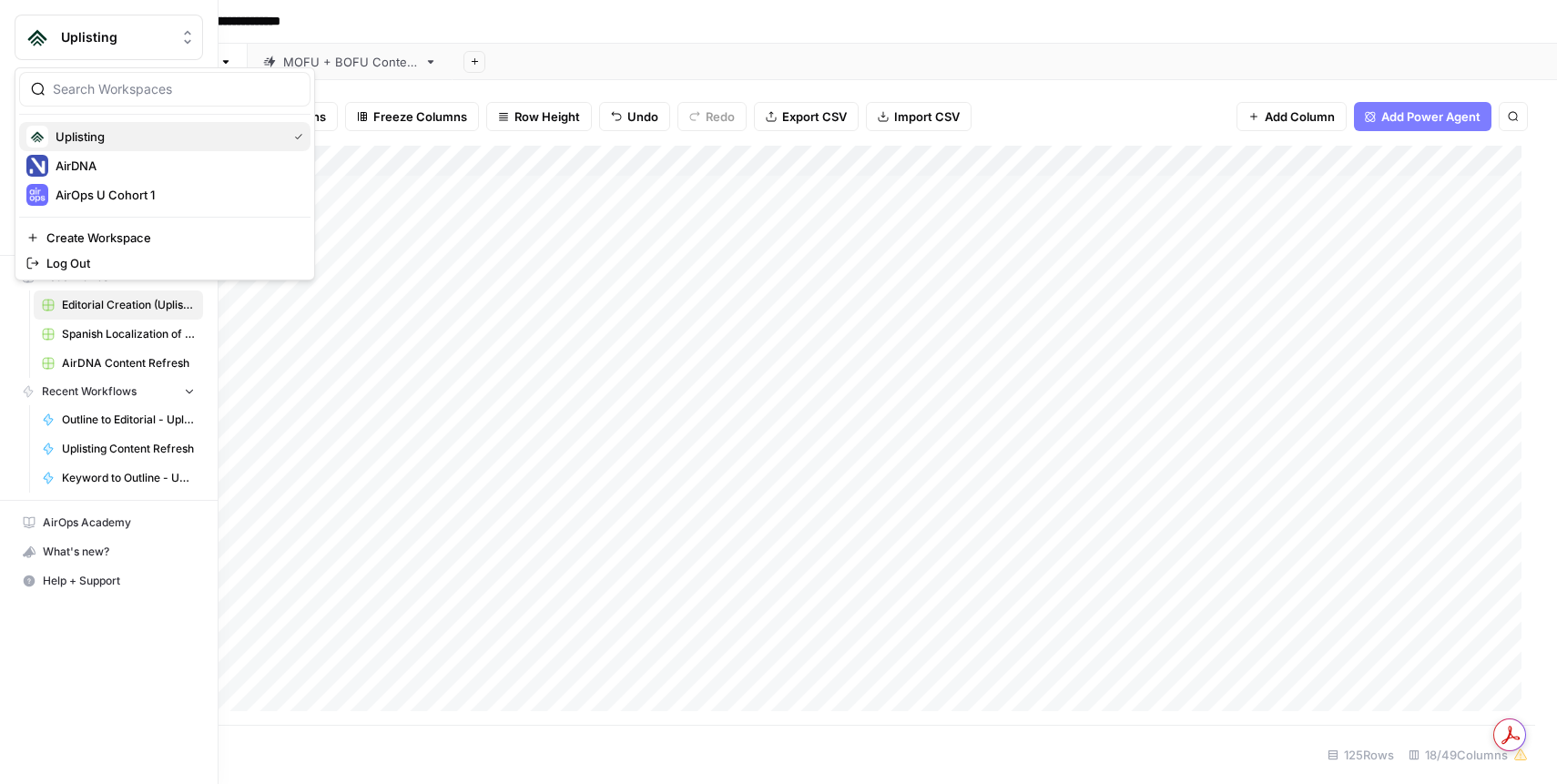
click at [91, 131] on span "Uplisting" at bounding box center [167, 135] width 224 height 18
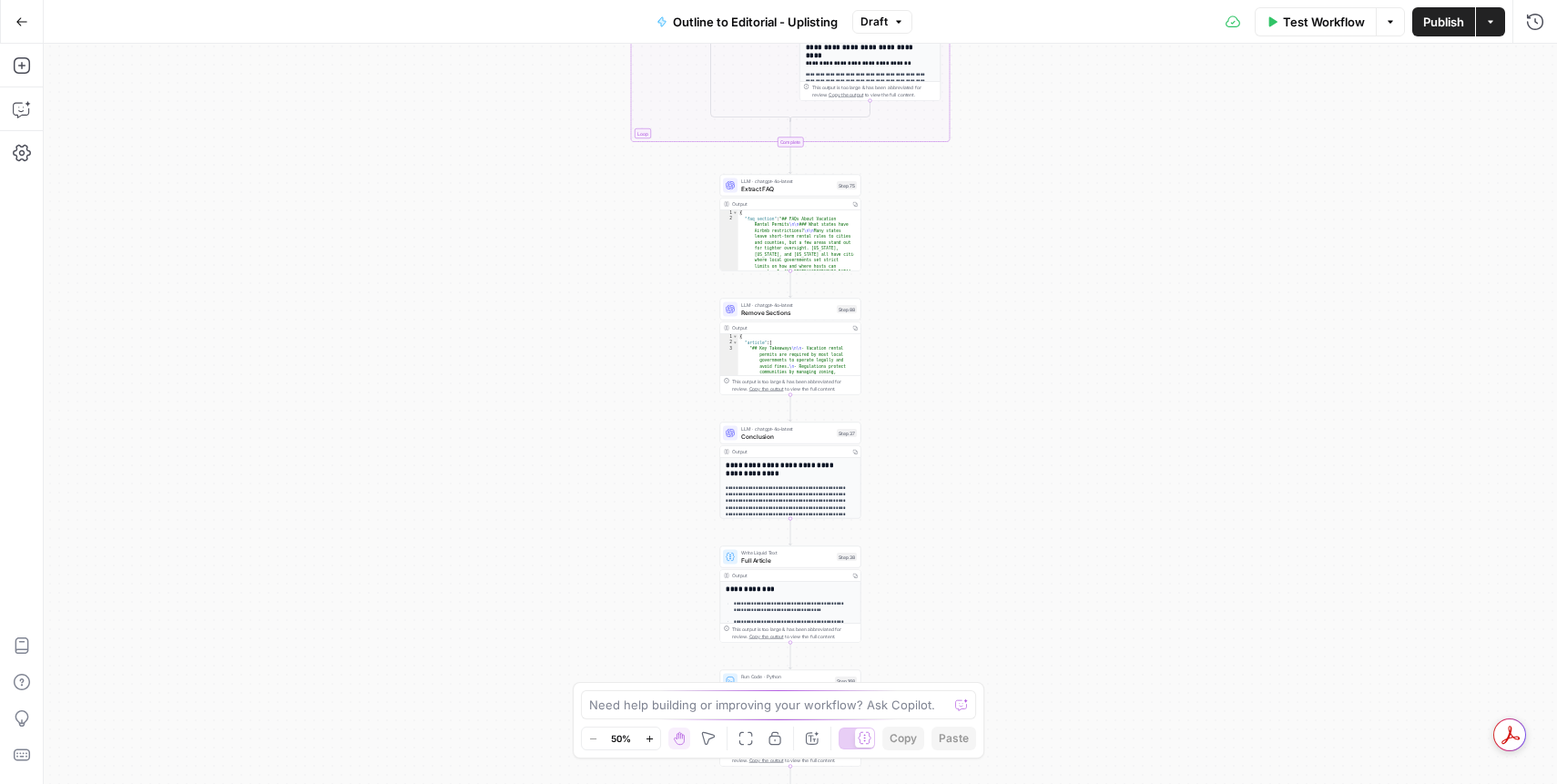
drag, startPoint x: 975, startPoint y: 155, endPoint x: 965, endPoint y: 599, distance: 444.1
click at [964, 604] on div "**********" at bounding box center [800, 414] width 1513 height 740
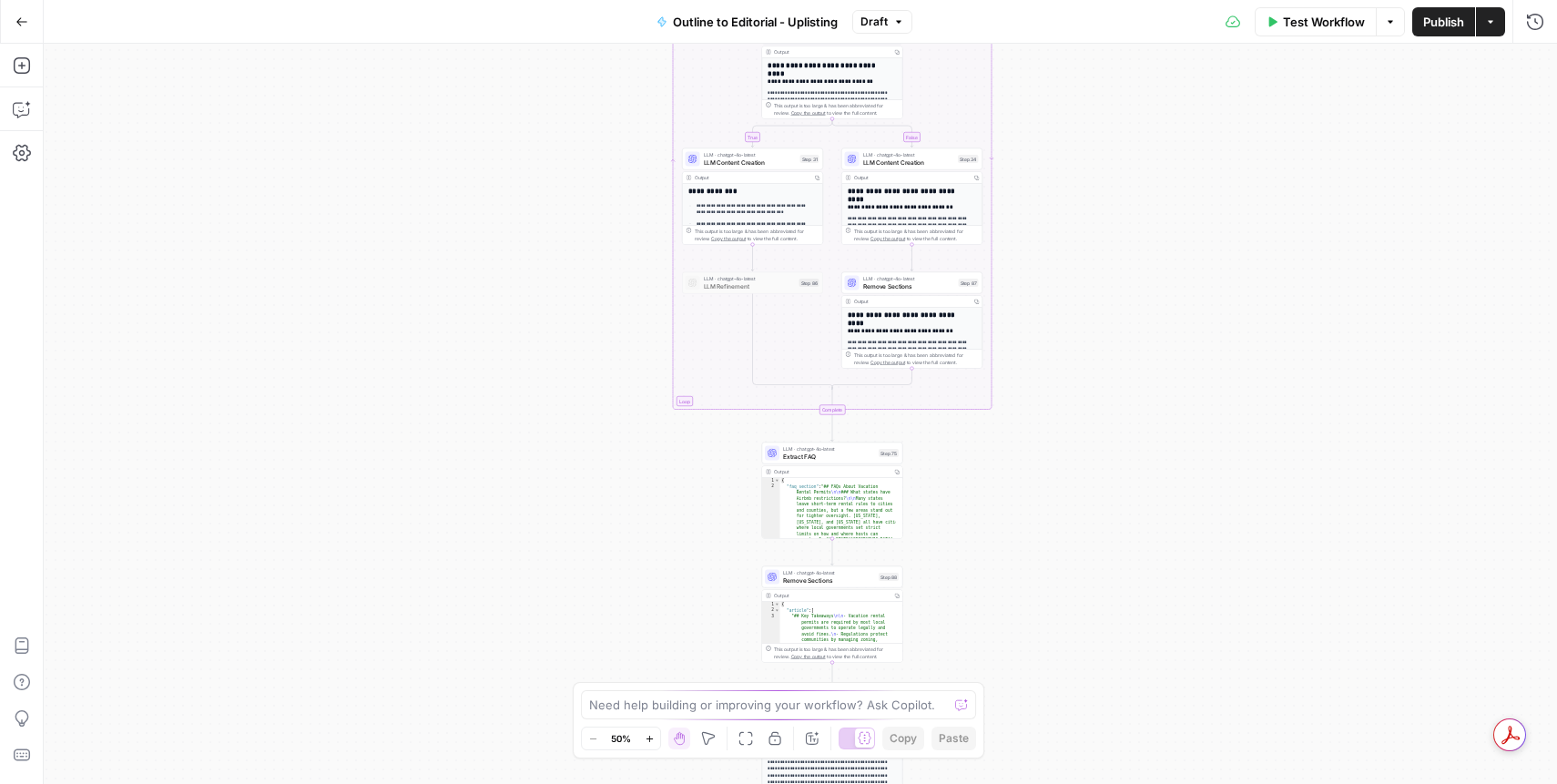
drag, startPoint x: 974, startPoint y: 123, endPoint x: 1021, endPoint y: 417, distance: 297.7
click at [1020, 416] on div "**********" at bounding box center [800, 414] width 1513 height 740
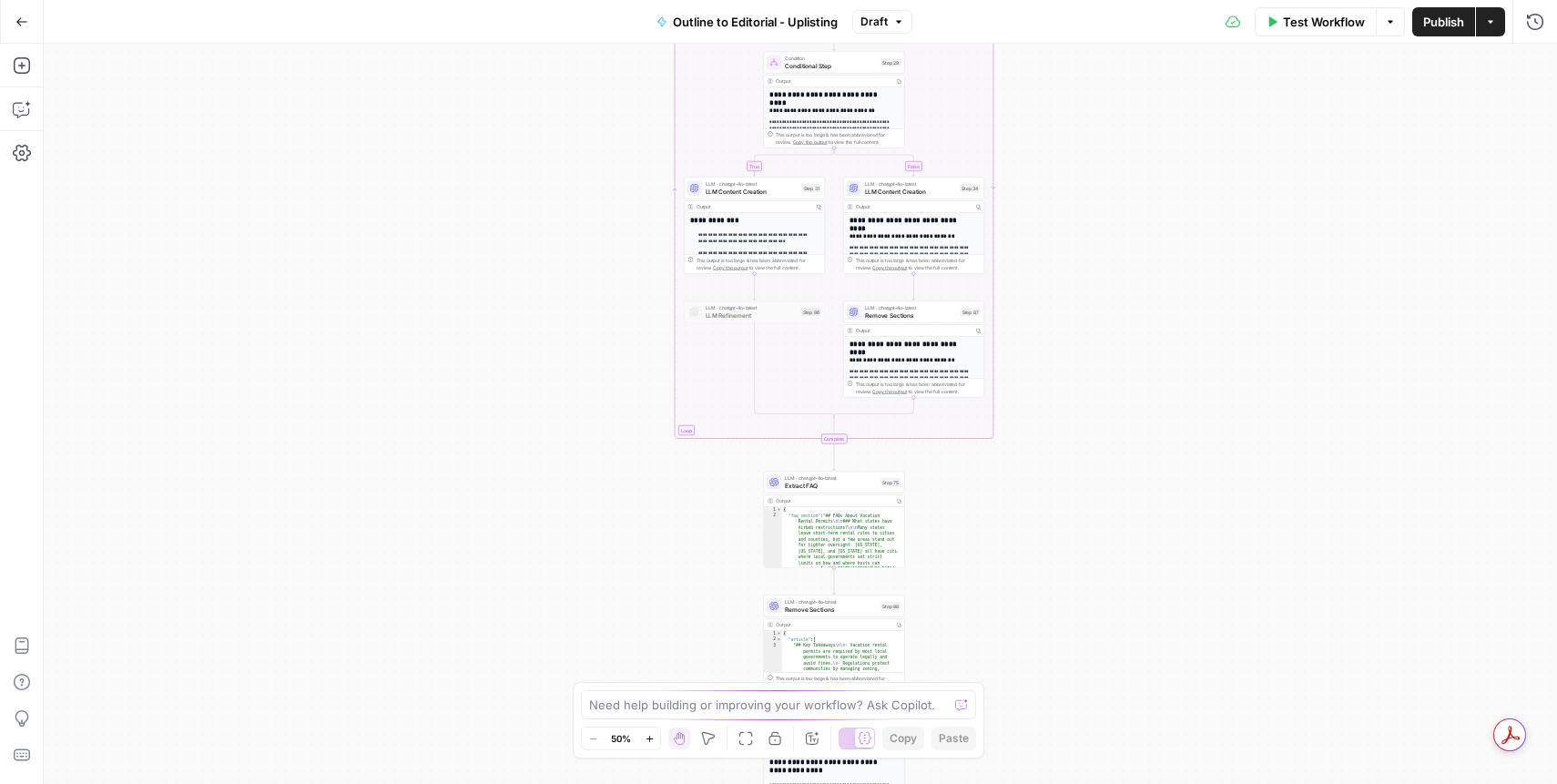
drag, startPoint x: 1128, startPoint y: 137, endPoint x: 1056, endPoint y: 191, distance: 90.0
click at [1084, 472] on div "**********" at bounding box center [778, 392] width 1557 height 784
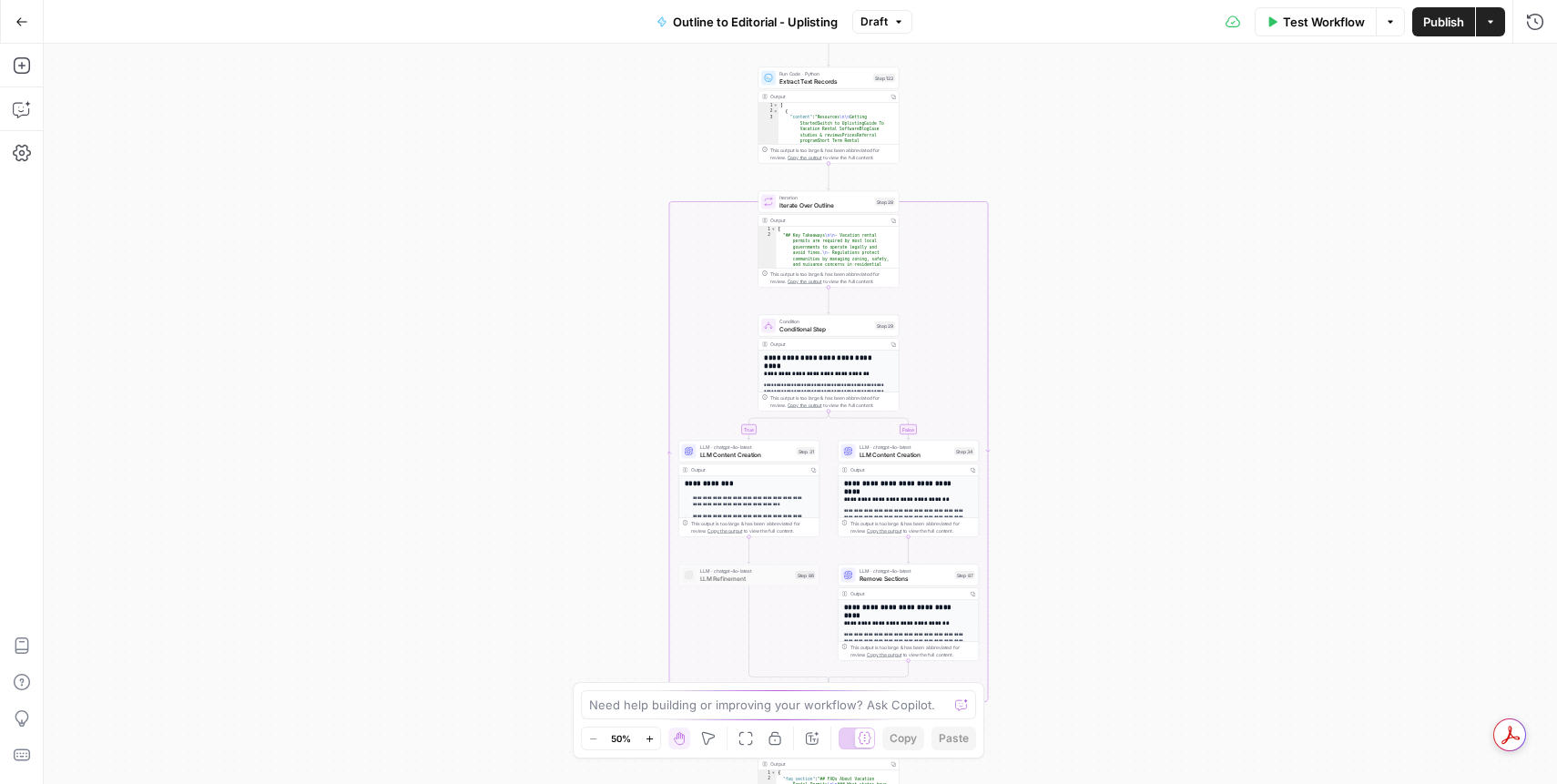
drag, startPoint x: 1036, startPoint y: 72, endPoint x: 1064, endPoint y: 319, distance: 248.6
click at [1018, 466] on div "**********" at bounding box center [800, 414] width 1513 height 740
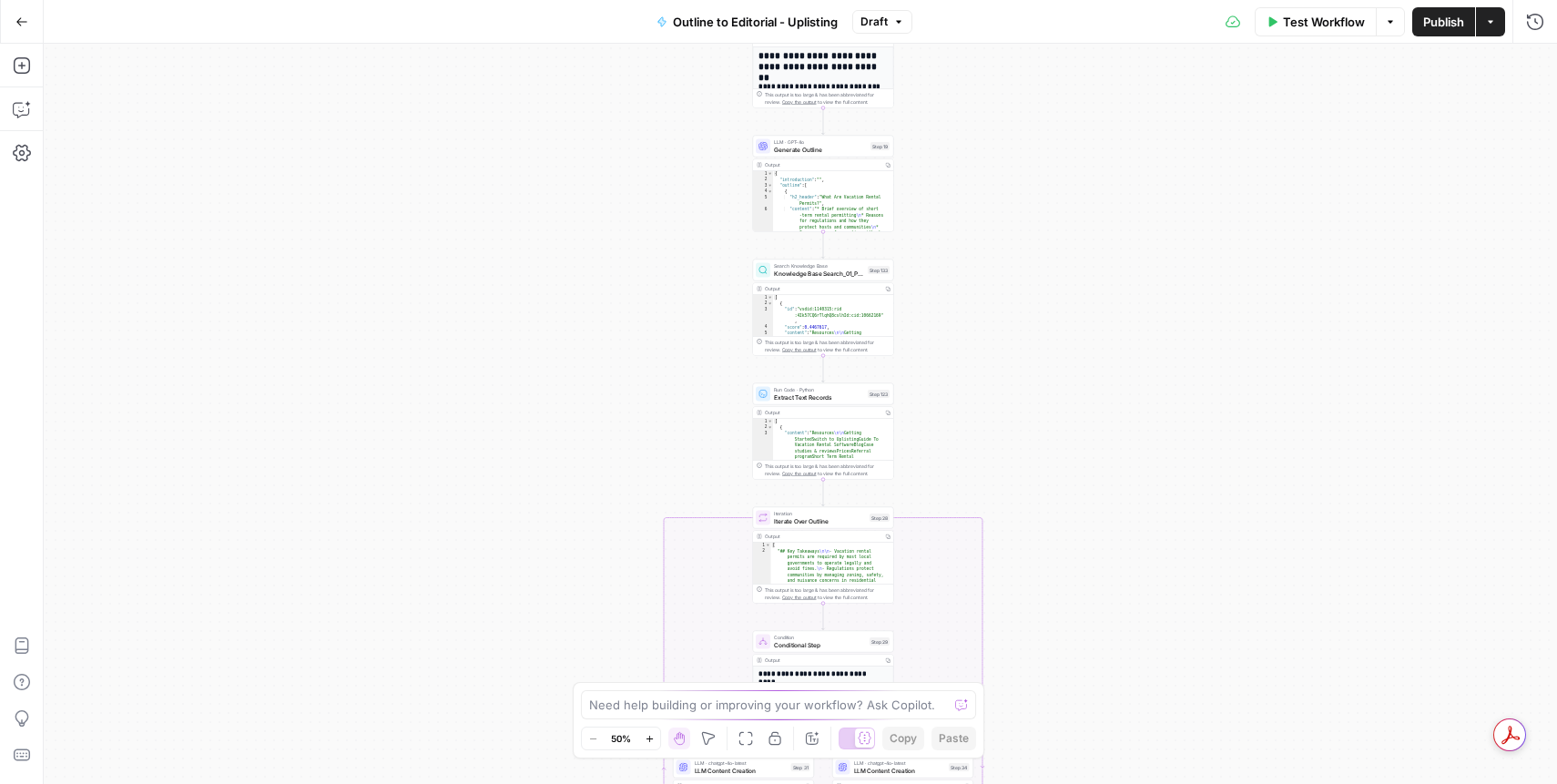
drag, startPoint x: 1064, startPoint y: 140, endPoint x: 1057, endPoint y: 357, distance: 217.1
click at [1075, 392] on div "**********" at bounding box center [800, 414] width 1513 height 740
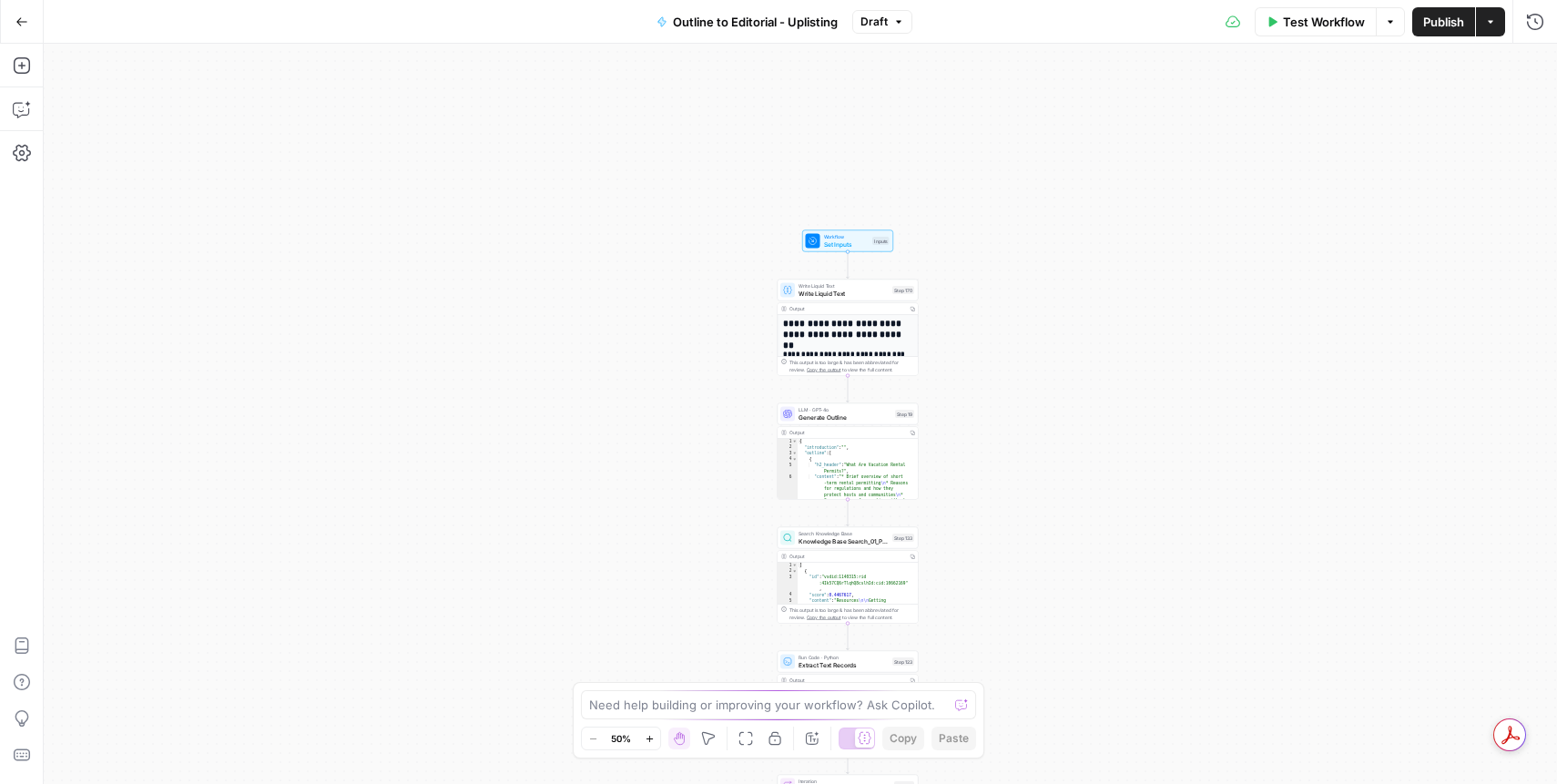
drag, startPoint x: 988, startPoint y: 203, endPoint x: 998, endPoint y: 378, distance: 175.3
click at [998, 378] on div "**********" at bounding box center [800, 414] width 1513 height 740
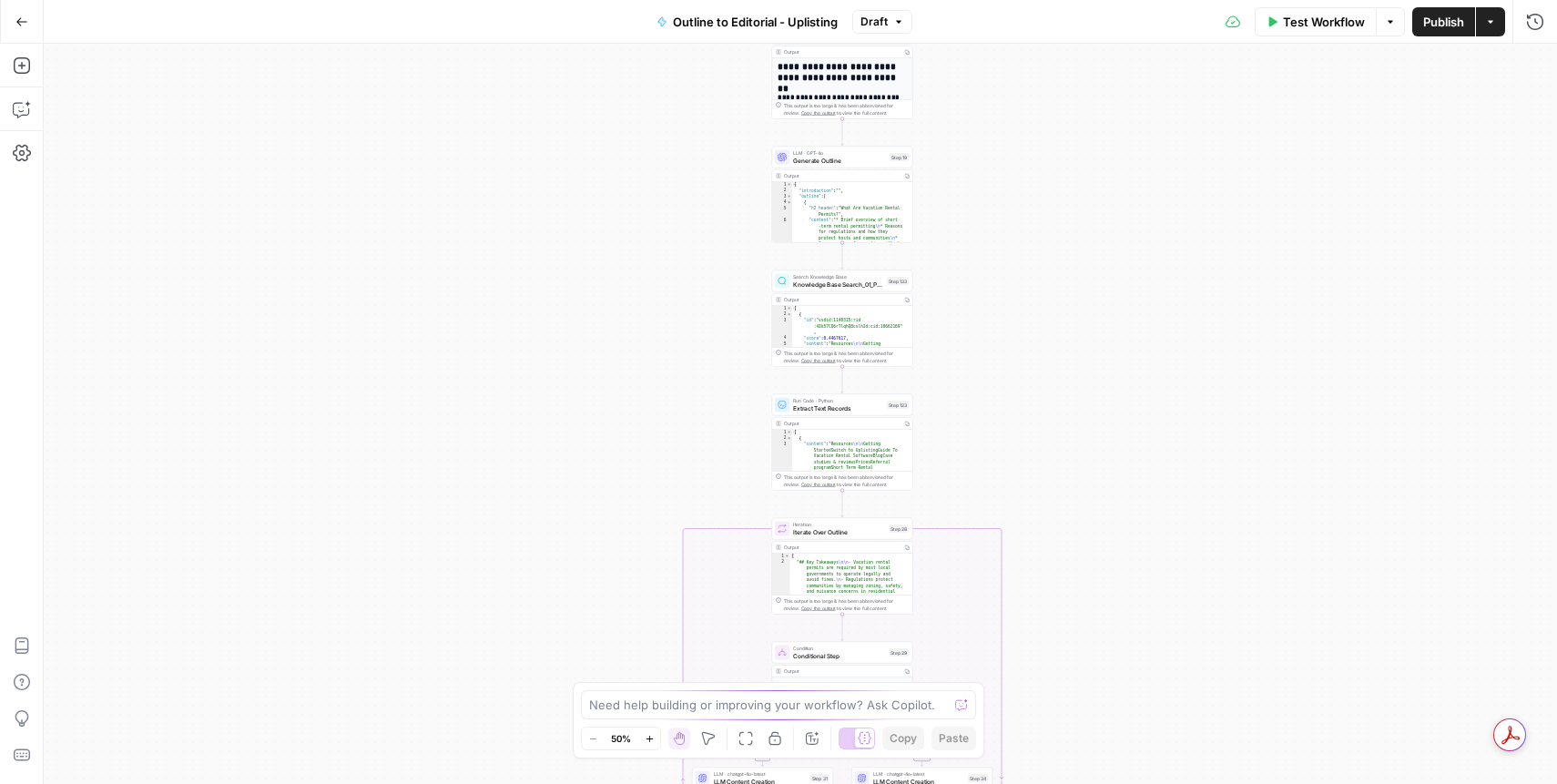
drag, startPoint x: 1126, startPoint y: 564, endPoint x: 1118, endPoint y: 310, distance: 254.1
click at [1132, 313] on div "**********" at bounding box center [800, 414] width 1513 height 740
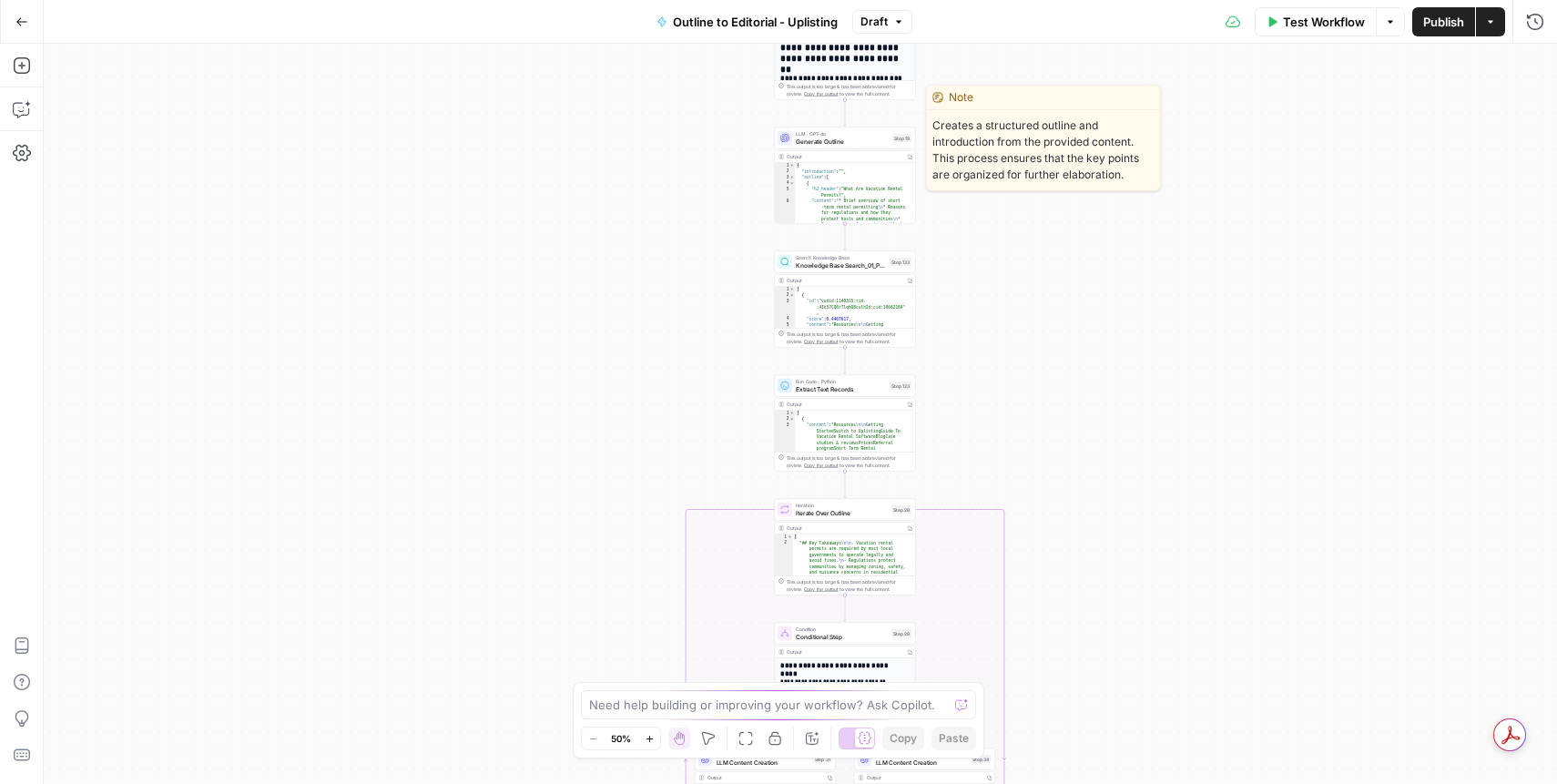
click at [844, 141] on span "Generate Outline" at bounding box center [841, 141] width 93 height 9
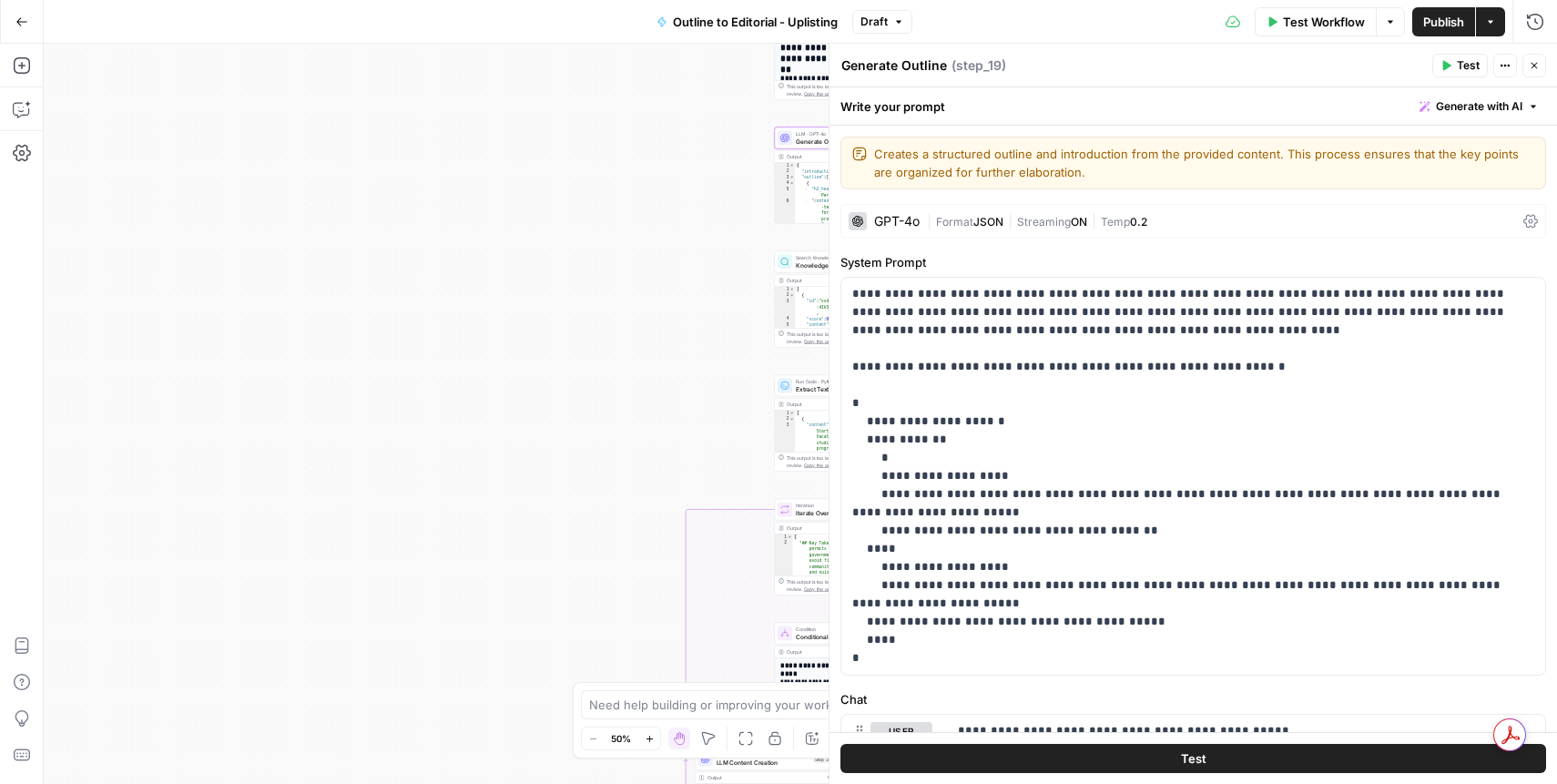
click at [1540, 60] on button "Close" at bounding box center [1534, 64] width 23 height 23
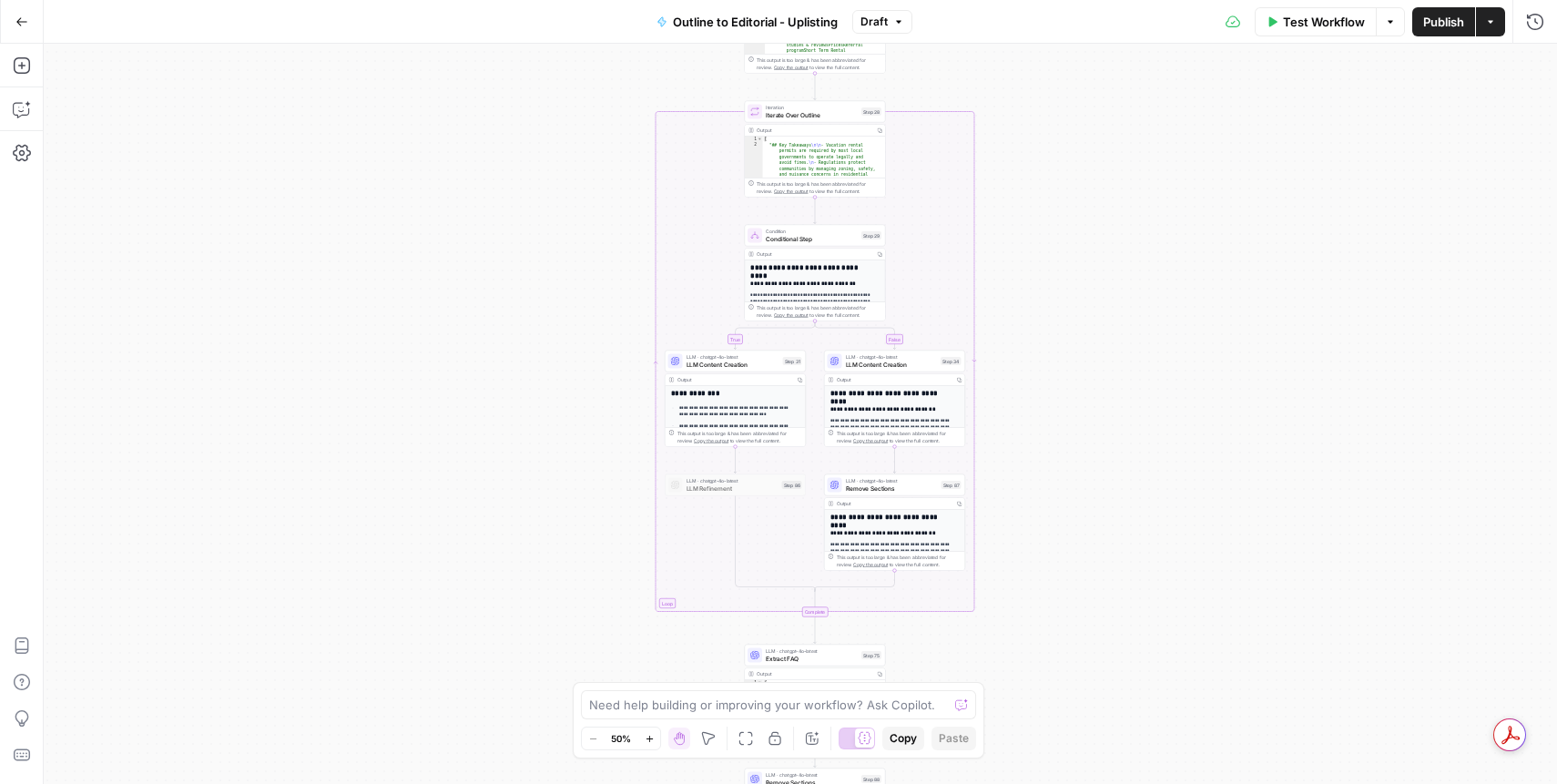
drag, startPoint x: 1088, startPoint y: 444, endPoint x: 1067, endPoint y: 113, distance: 331.7
click at [1067, 113] on div "**********" at bounding box center [800, 414] width 1513 height 740
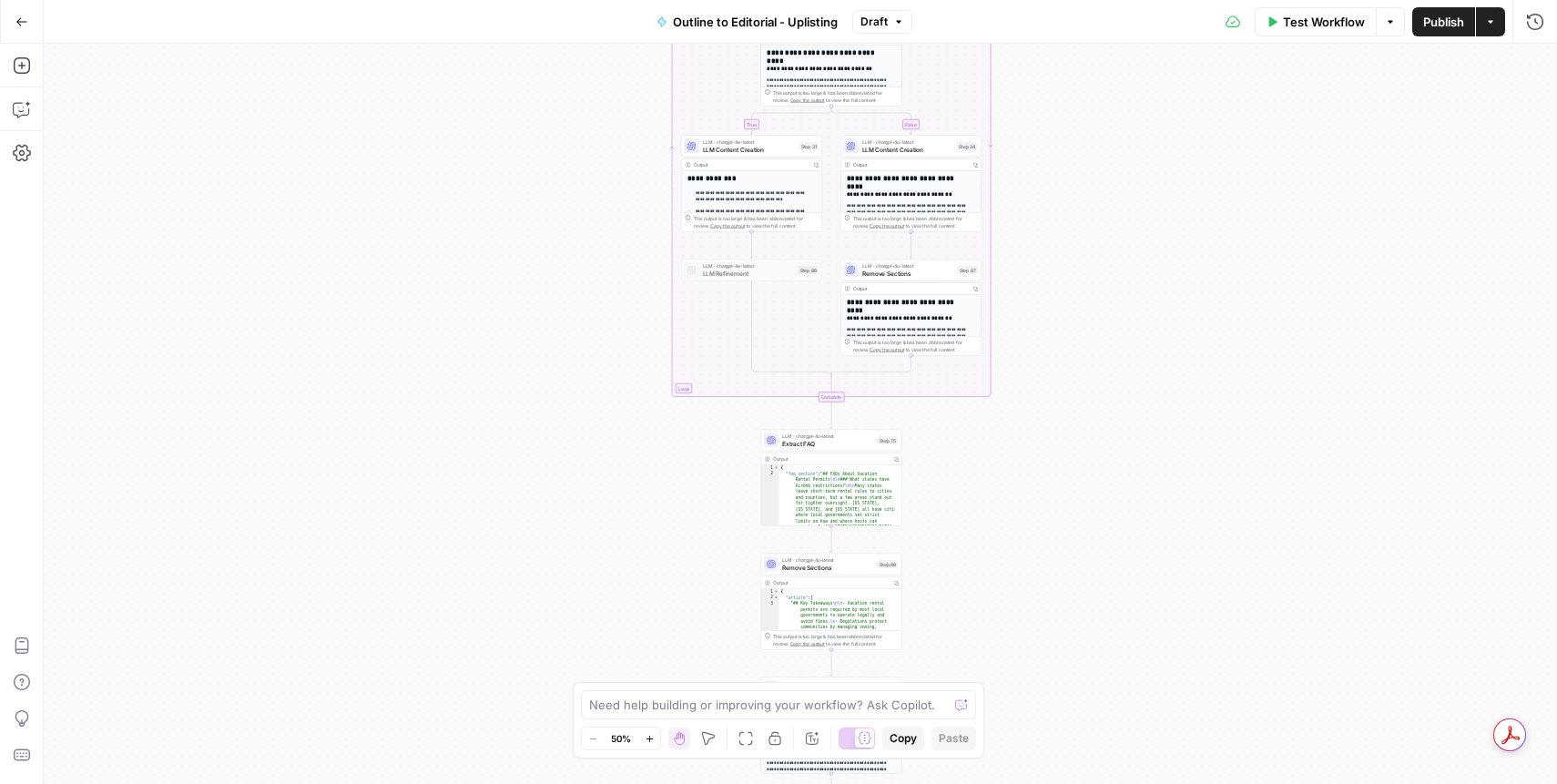
drag, startPoint x: 1092, startPoint y: 556, endPoint x: 1124, endPoint y: 561, distance: 32.4
click at [1107, 322] on div "**********" at bounding box center [800, 414] width 1513 height 740
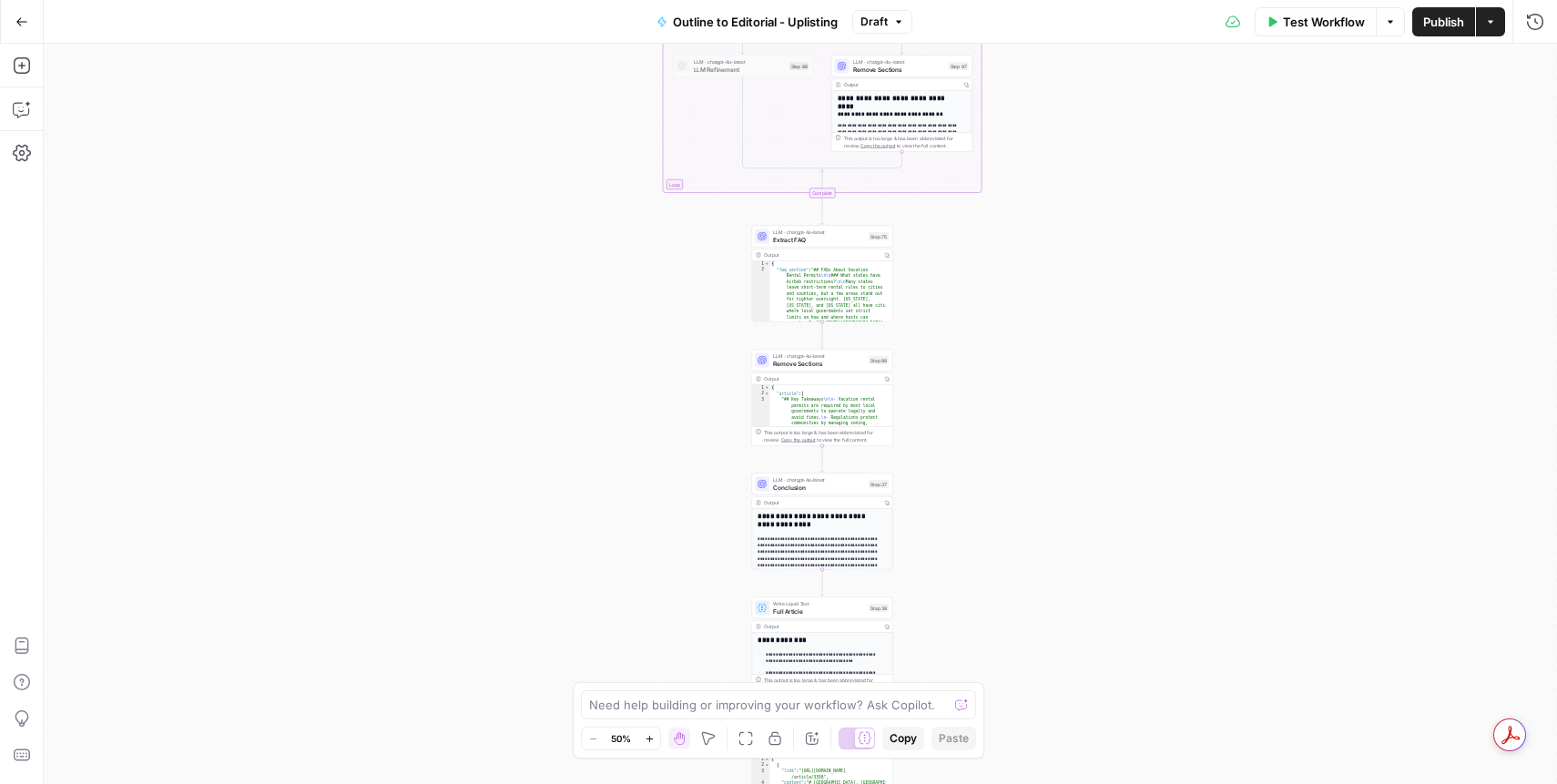
drag, startPoint x: 1097, startPoint y: 677, endPoint x: 1098, endPoint y: 475, distance: 202.0
click at [1091, 421] on div "**********" at bounding box center [800, 414] width 1513 height 740
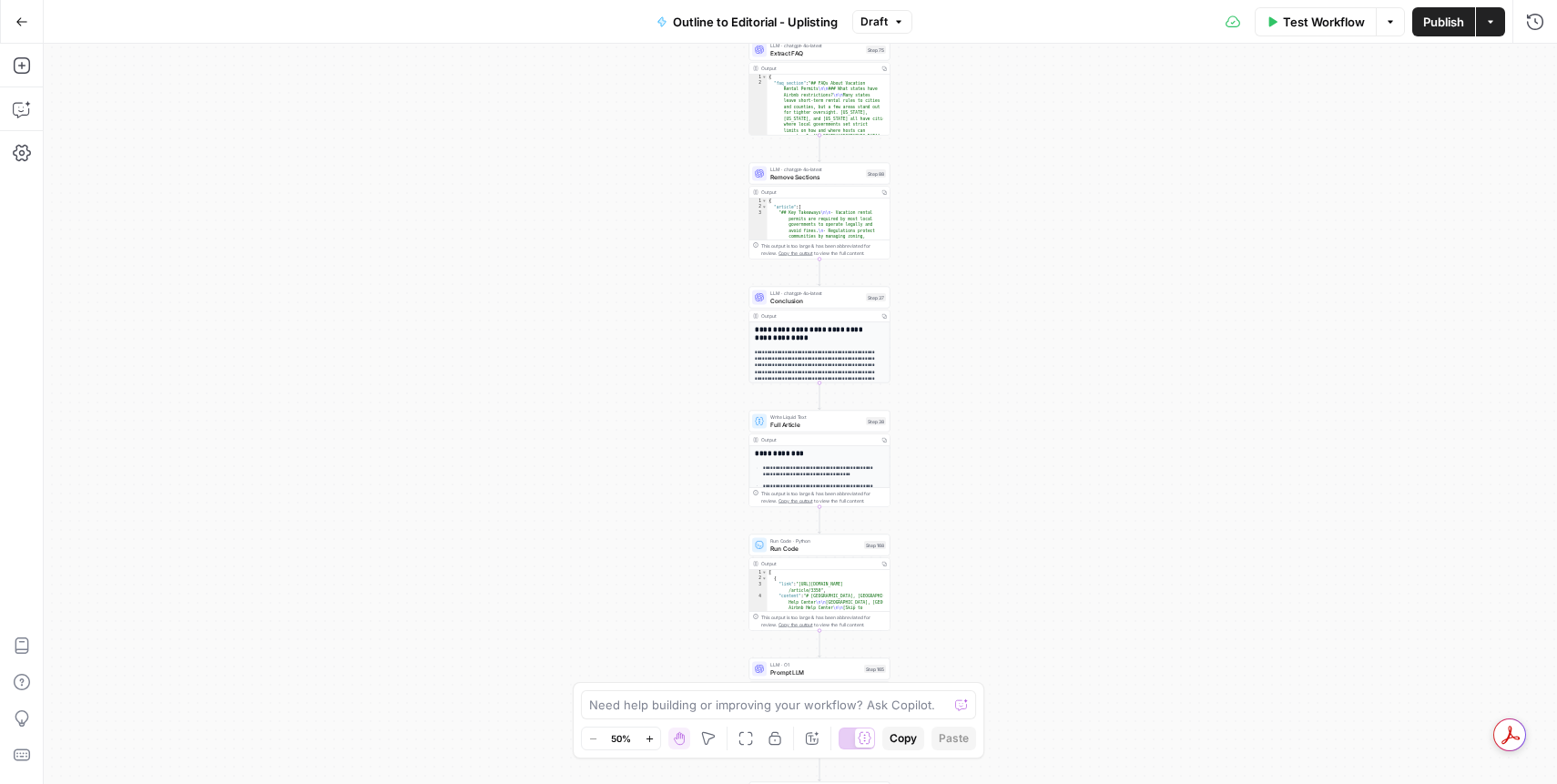
drag, startPoint x: 1093, startPoint y: 684, endPoint x: 1089, endPoint y: 582, distance: 102.1
click at [1089, 582] on div "**********" at bounding box center [800, 414] width 1513 height 740
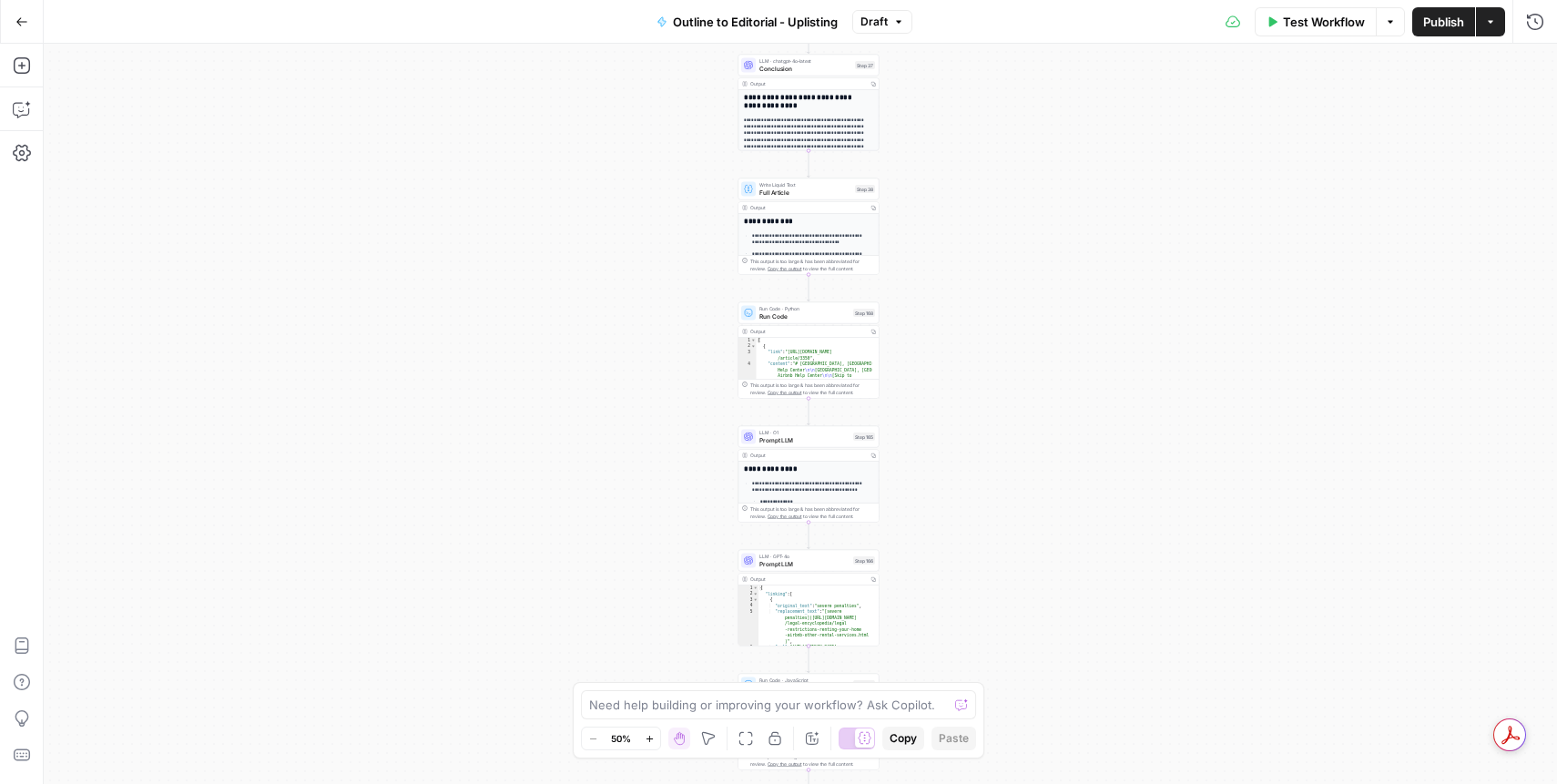
drag, startPoint x: 1103, startPoint y: 586, endPoint x: 1094, endPoint y: 396, distance: 190.2
click at [1093, 345] on div "**********" at bounding box center [800, 414] width 1513 height 740
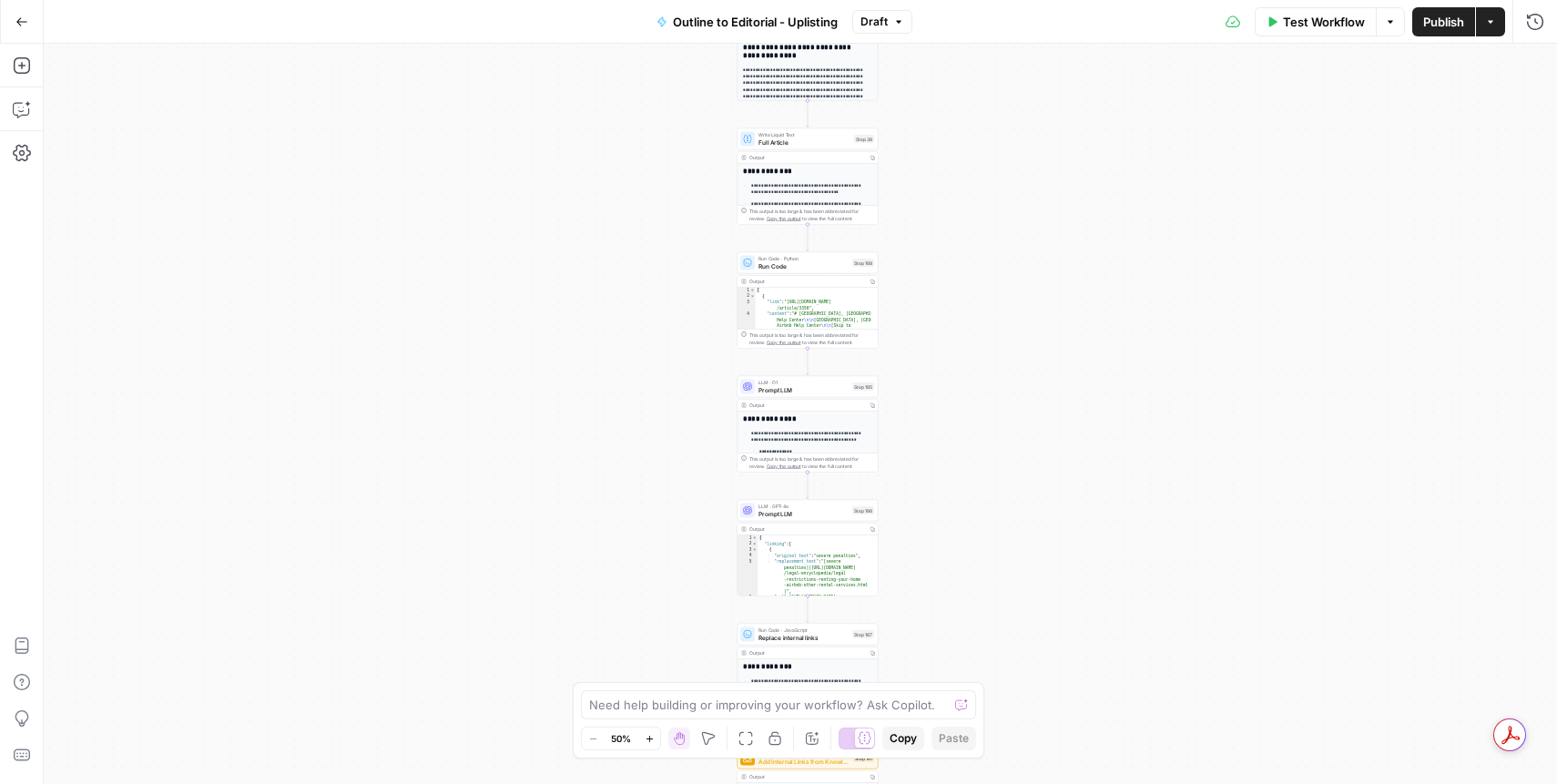
drag, startPoint x: 1085, startPoint y: 549, endPoint x: 1089, endPoint y: 480, distance: 69.1
click at [1089, 480] on div "**********" at bounding box center [800, 414] width 1513 height 740
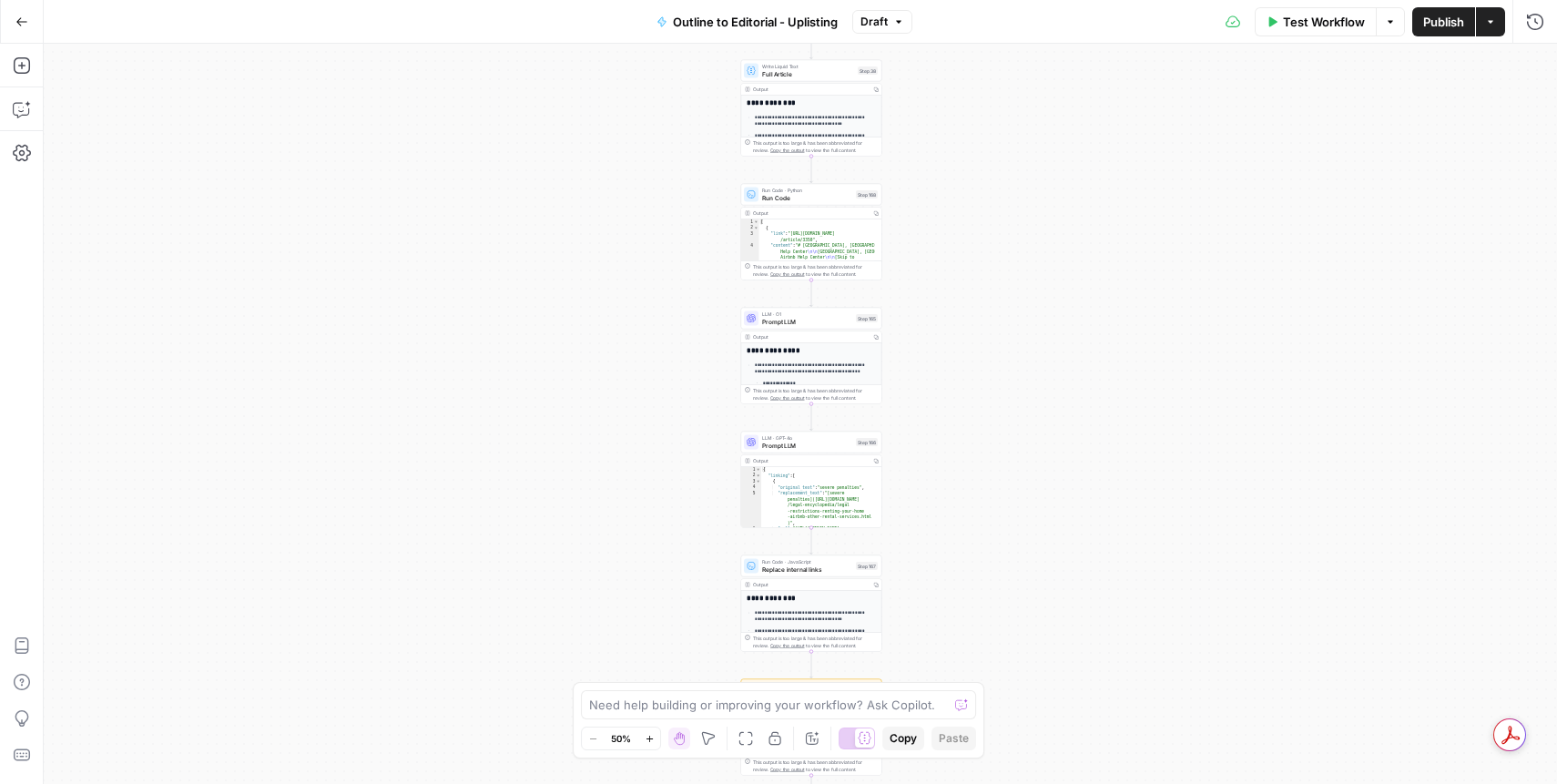
click at [800, 319] on span "Prompt LLM" at bounding box center [807, 321] width 90 height 9
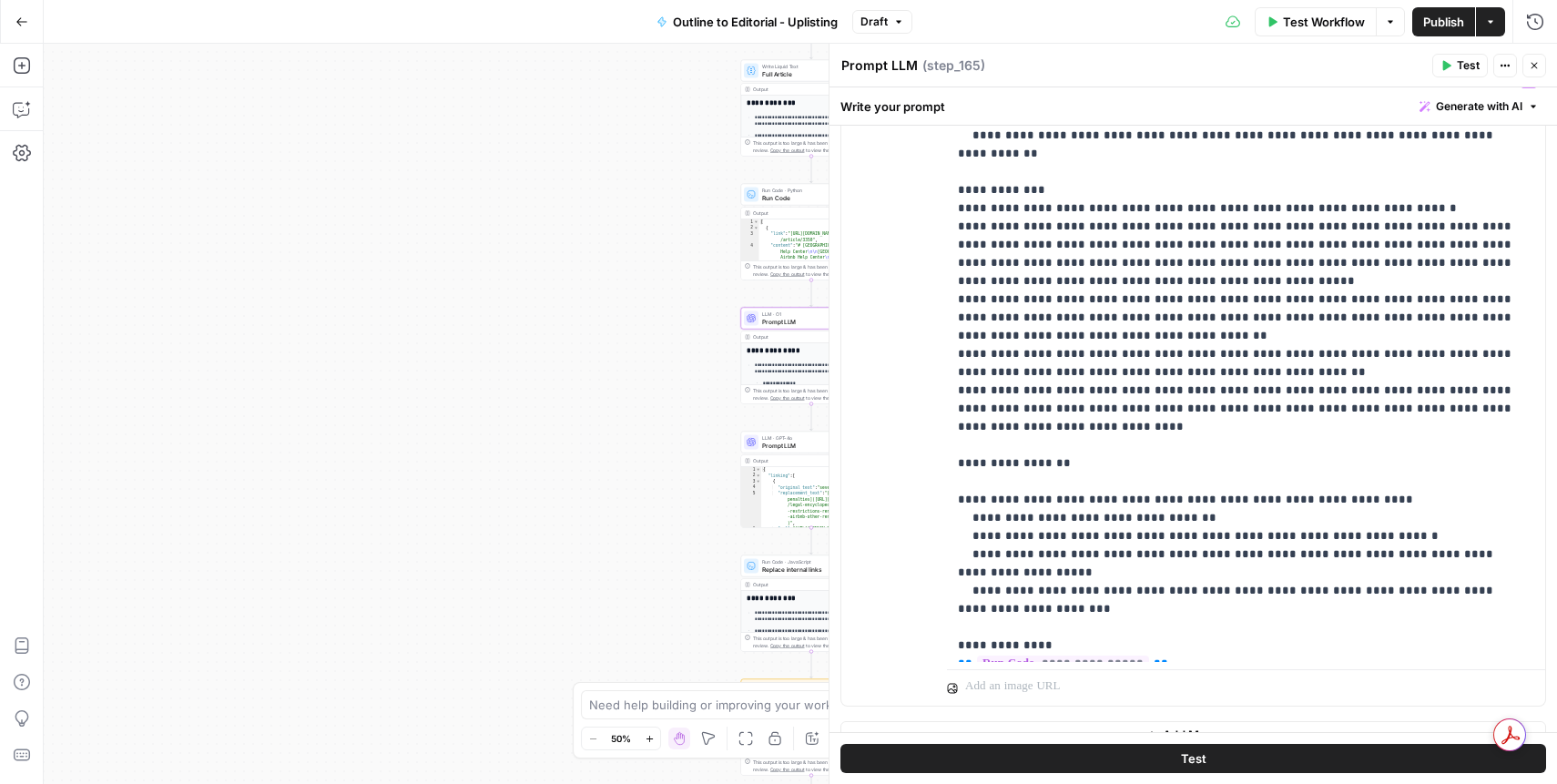
scroll to position [399, 0]
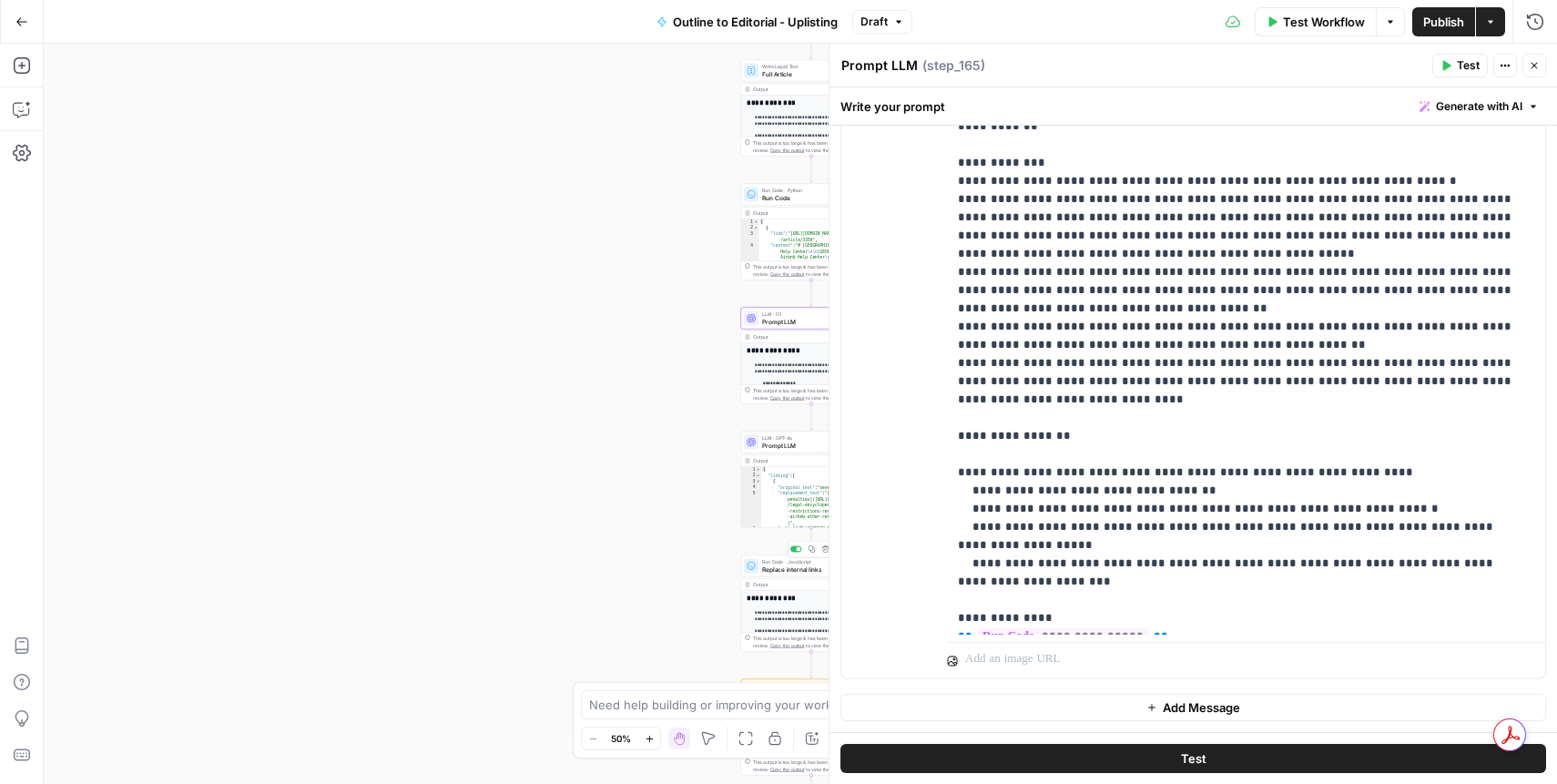
click at [787, 575] on div "Run Code · JavaScript Replace internal links Step 167 Copy step Delete step Edi…" at bounding box center [811, 565] width 141 height 21
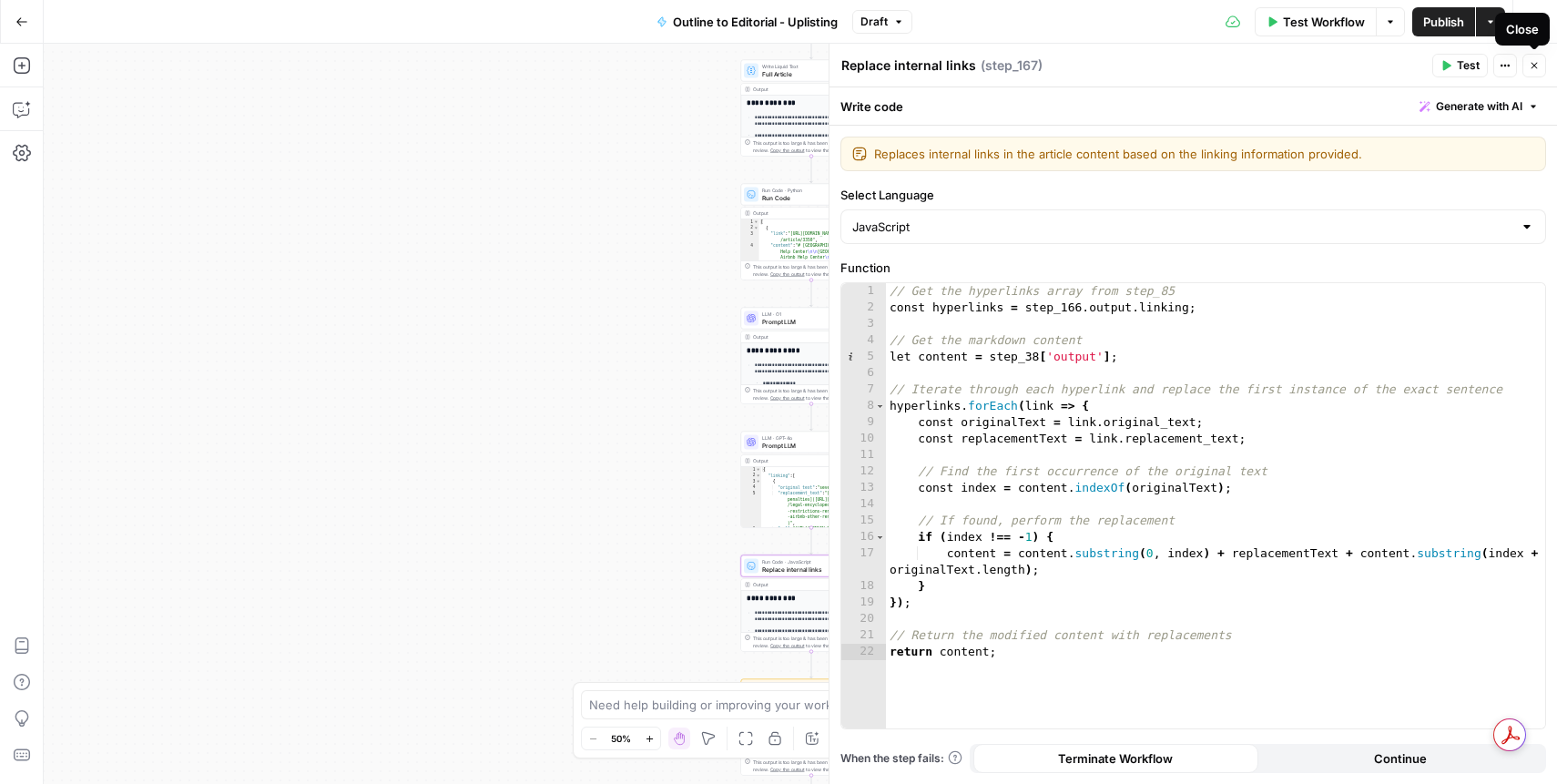
click at [1534, 68] on icon "button" at bounding box center [1535, 65] width 11 height 11
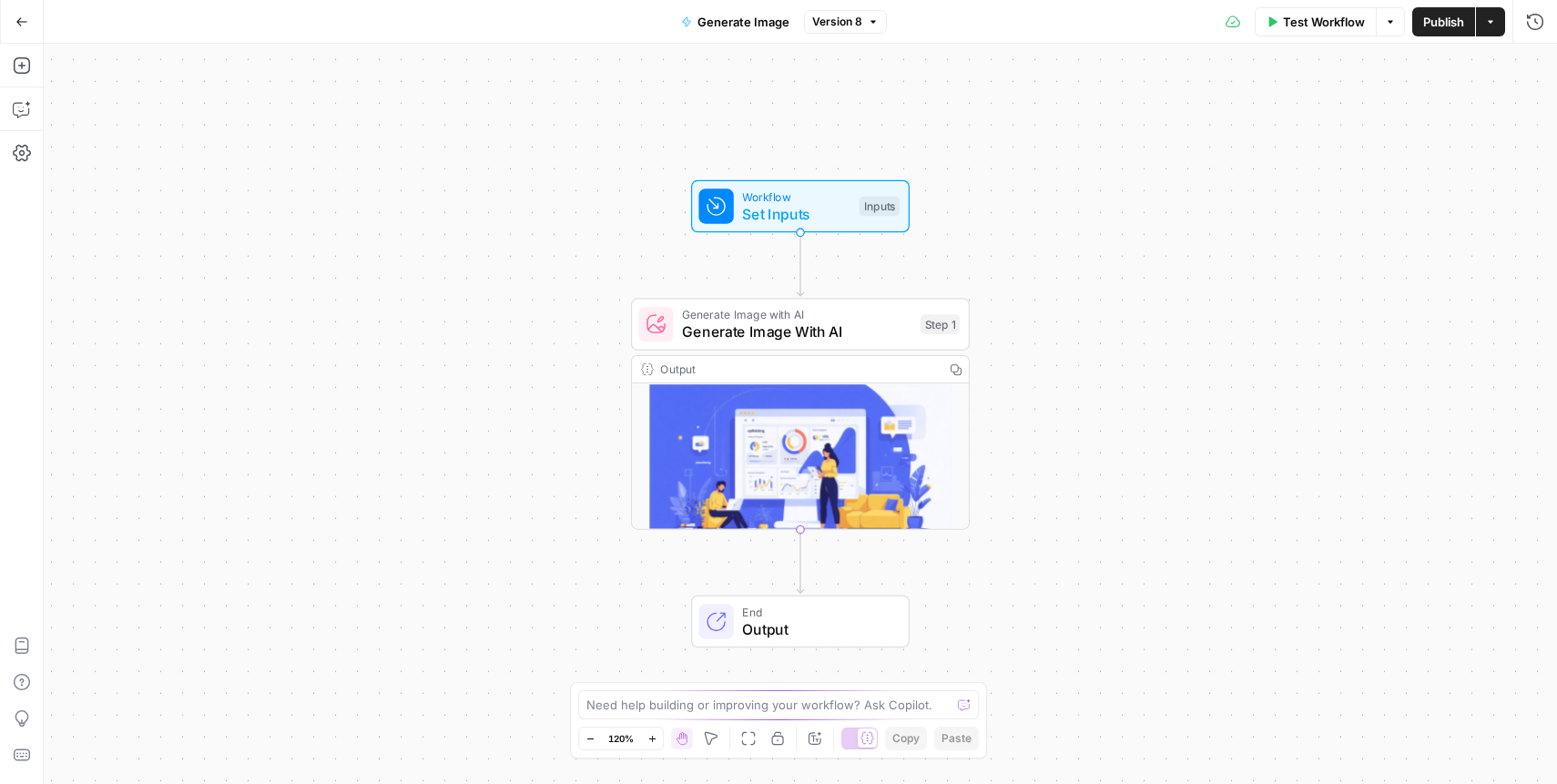
click at [666, 364] on div "Output" at bounding box center [797, 369] width 275 height 18
click at [692, 337] on span "Generate Image With AI" at bounding box center [796, 332] width 229 height 21
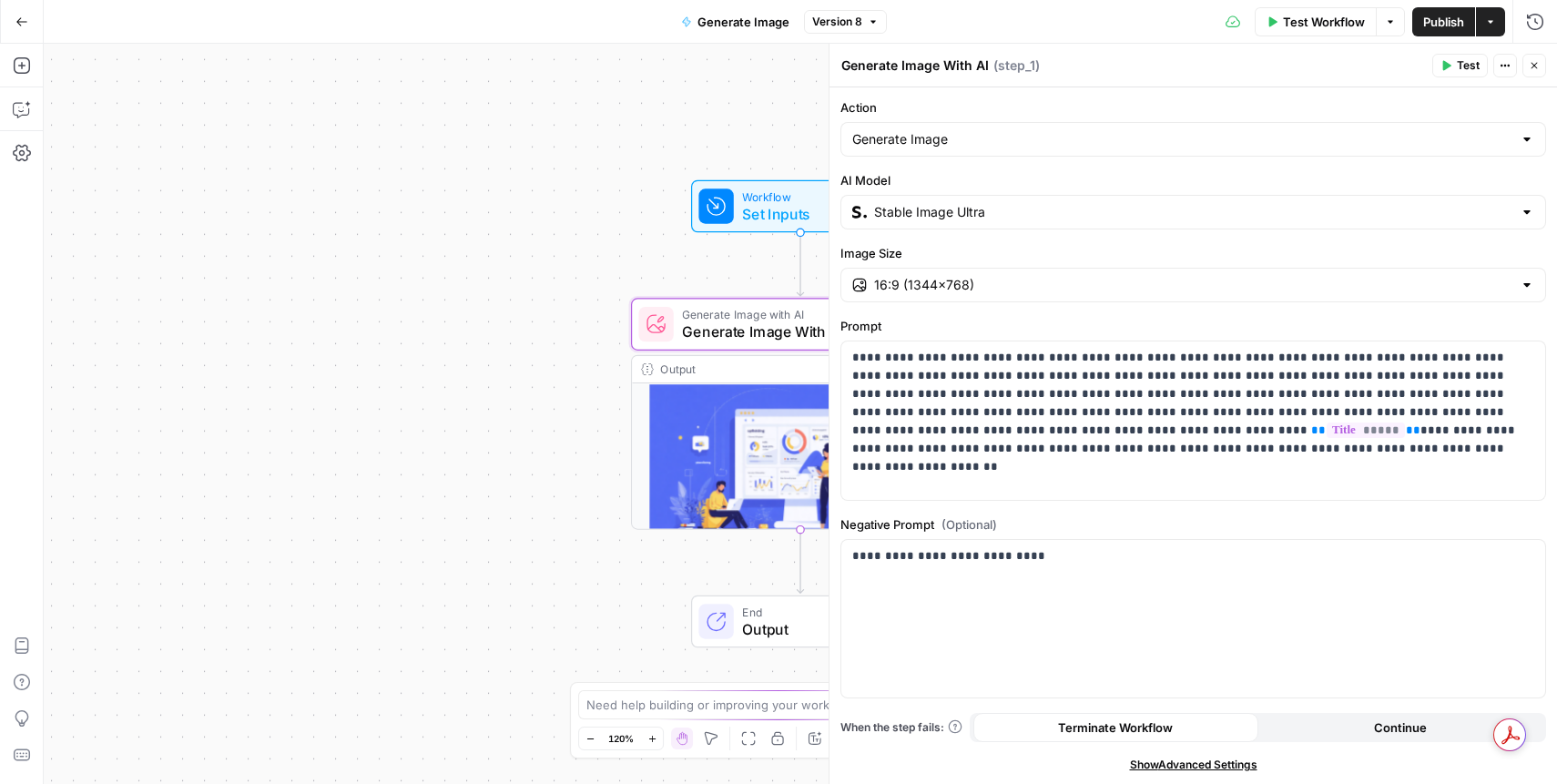
click at [1090, 213] on input "Stable Image Ultra" at bounding box center [1193, 211] width 638 height 18
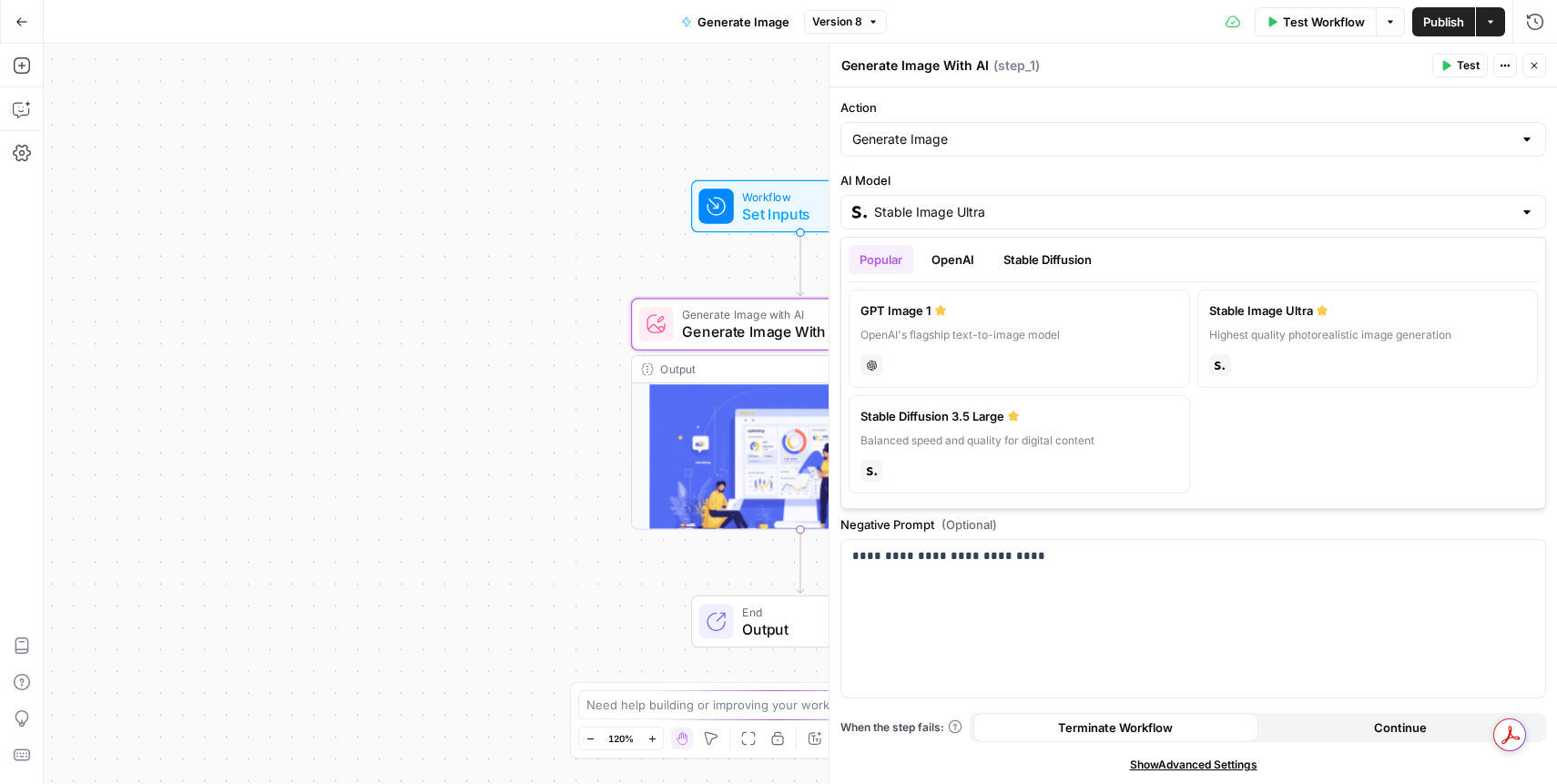
click at [941, 259] on button "OpenAI" at bounding box center [952, 259] width 64 height 29
click at [1049, 263] on button "Stable Diffusion" at bounding box center [1048, 259] width 110 height 29
click at [952, 263] on button "OpenAI" at bounding box center [952, 259] width 64 height 29
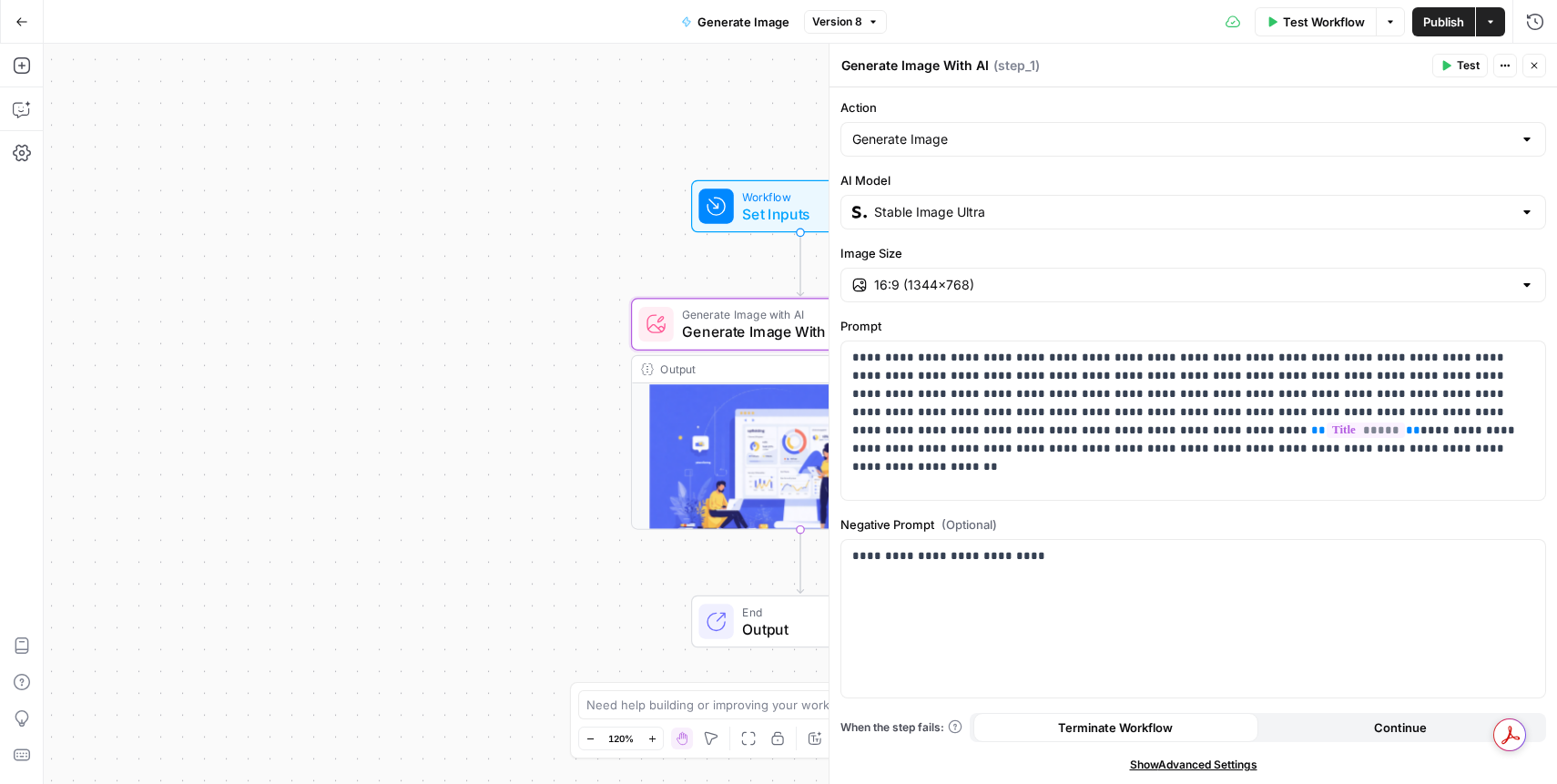
click at [1535, 61] on icon "button" at bounding box center [1535, 65] width 11 height 11
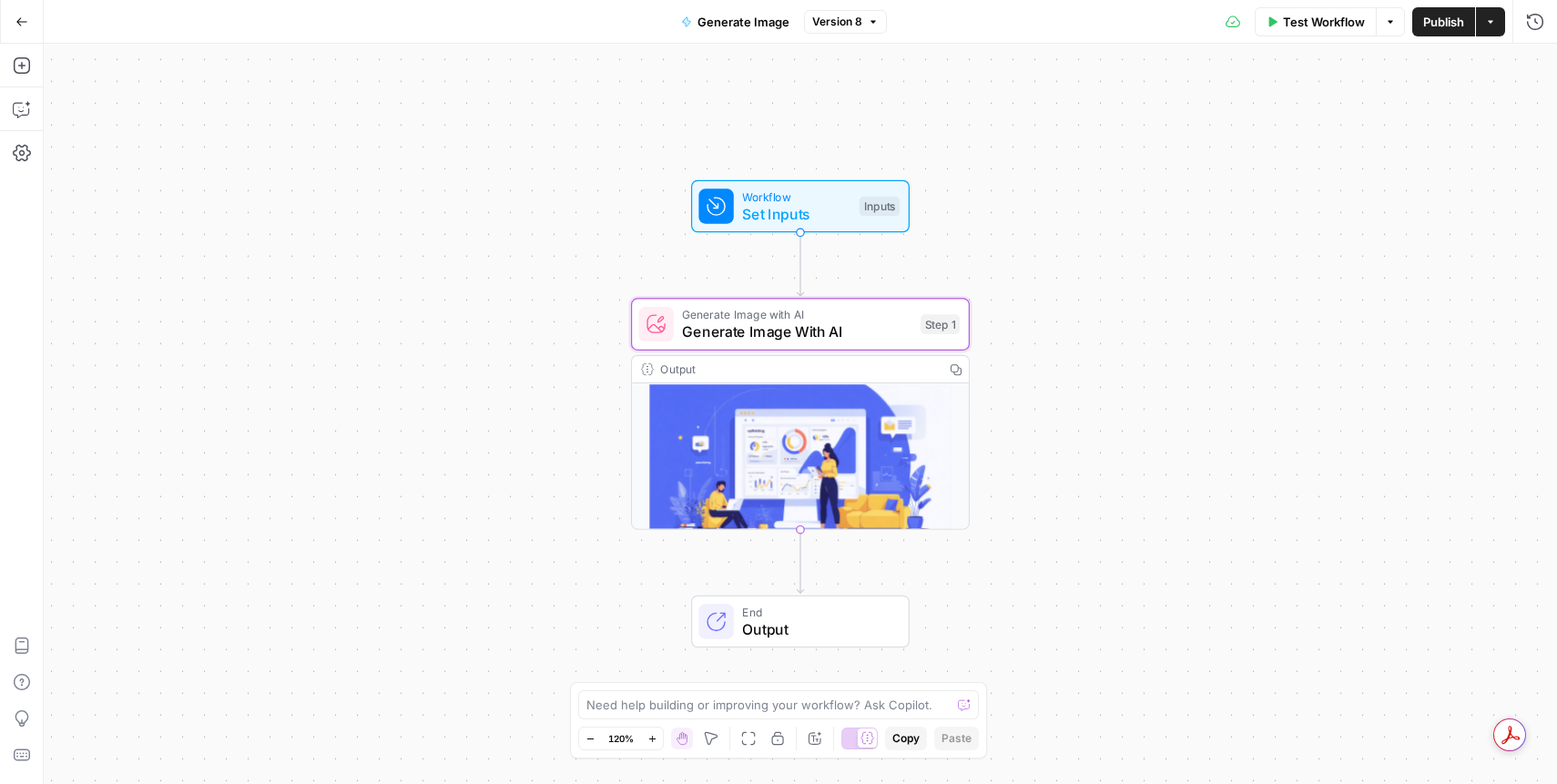
click at [534, 167] on div "Workflow Set Inputs Inputs Generate Image with AI Generate Image With AI Step 1…" at bounding box center [800, 414] width 1513 height 740
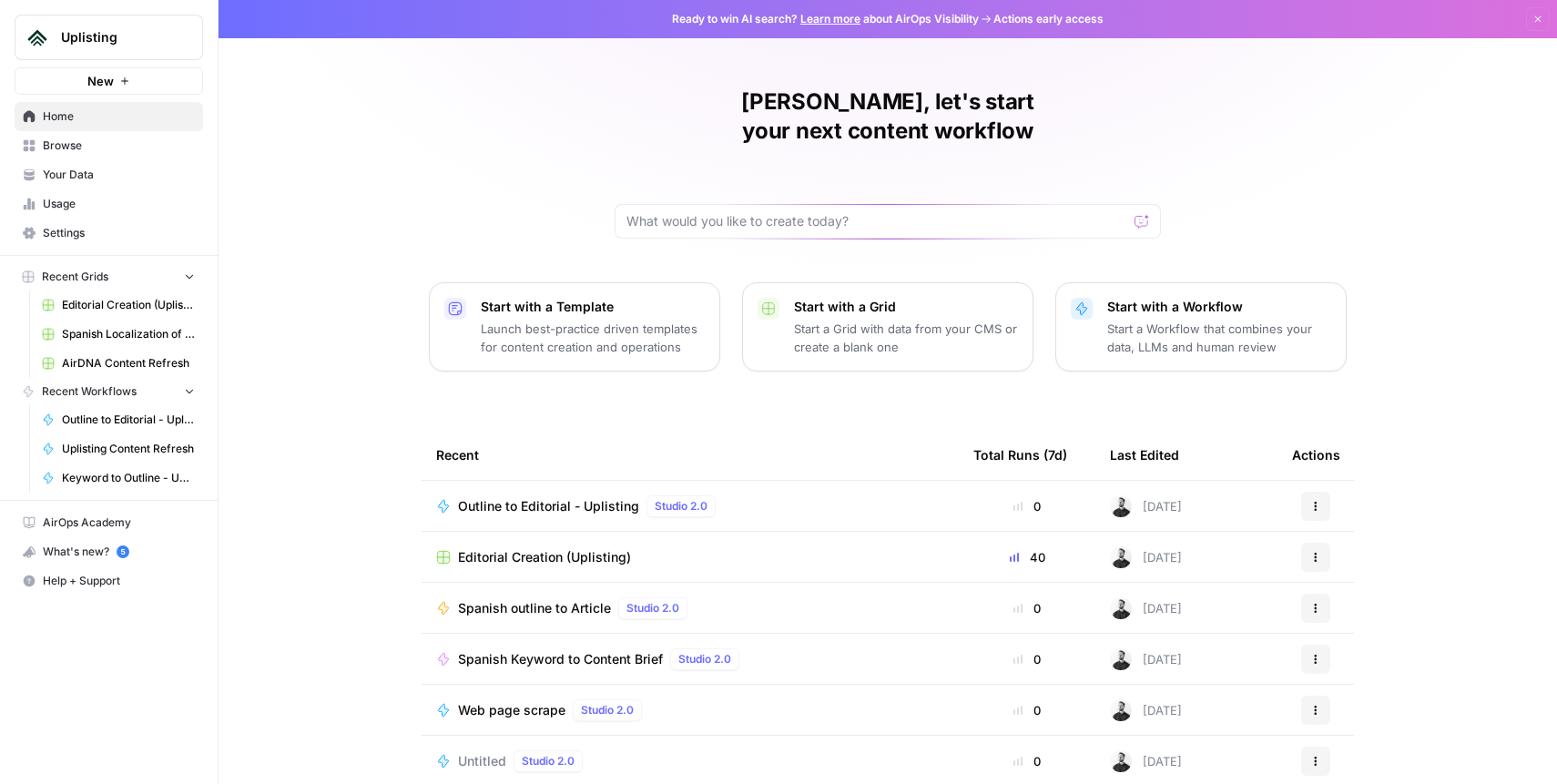
click at [105, 326] on span "Spanish Localization of EN Articles" at bounding box center [128, 335] width 133 height 17
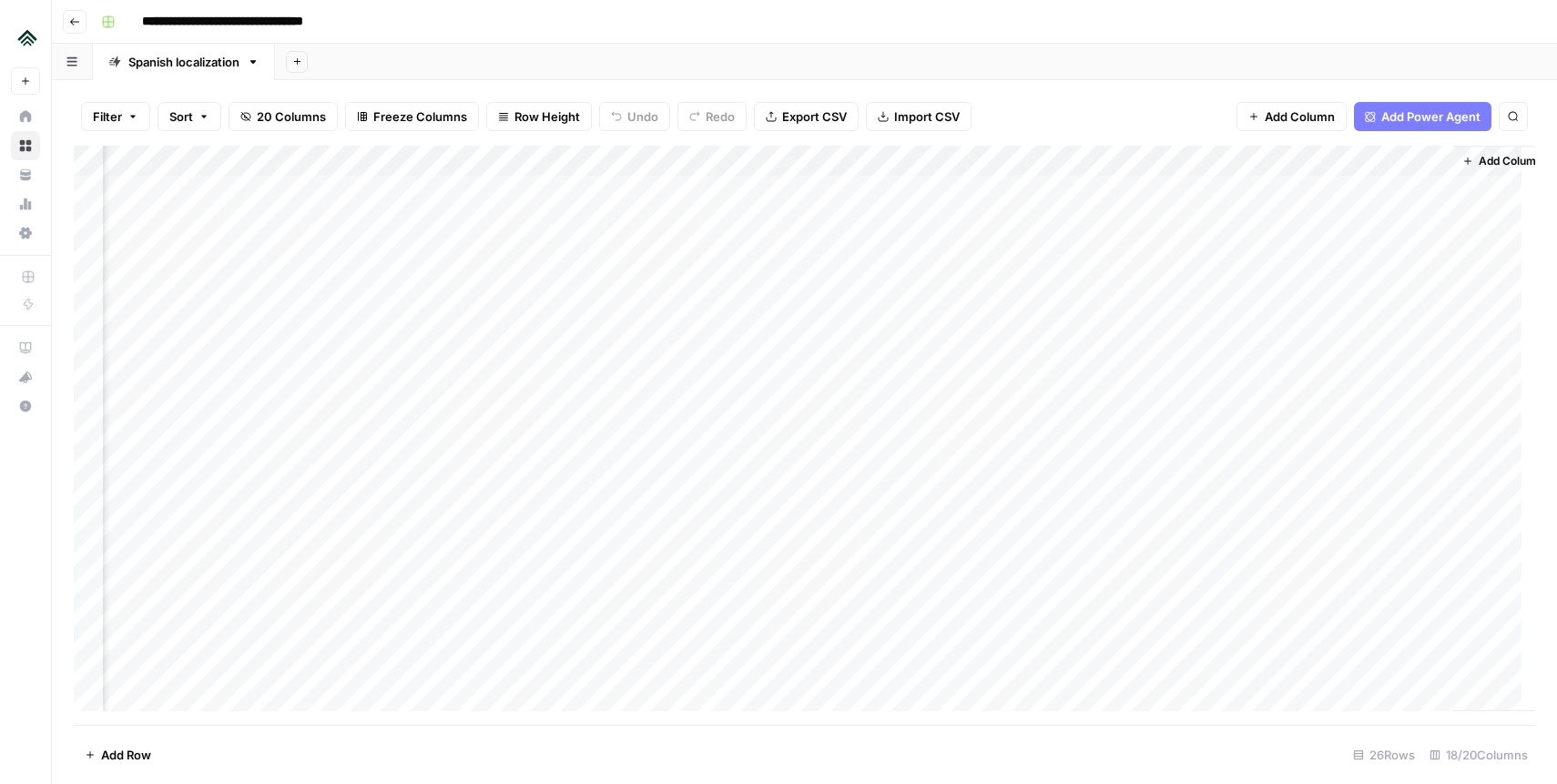
scroll to position [0, 1634]
